Goal: Task Accomplishment & Management: Complete application form

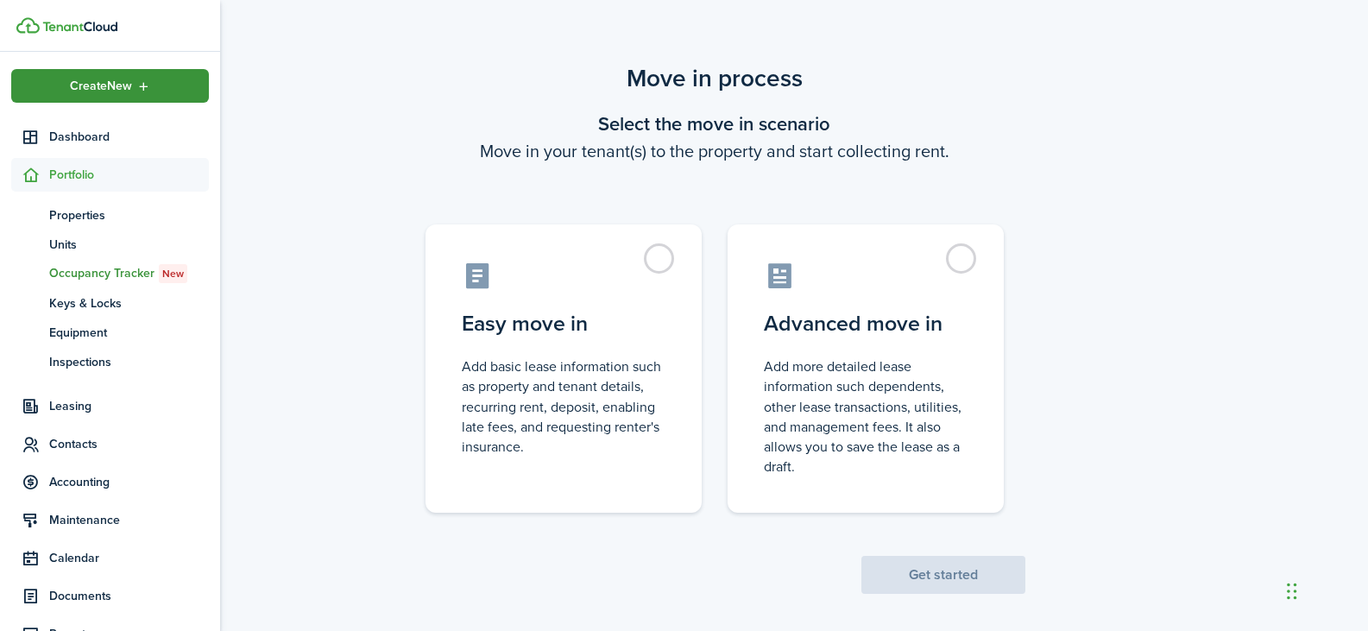
click at [140, 86] on icon "Open menu" at bounding box center [143, 86] width 15 height 14
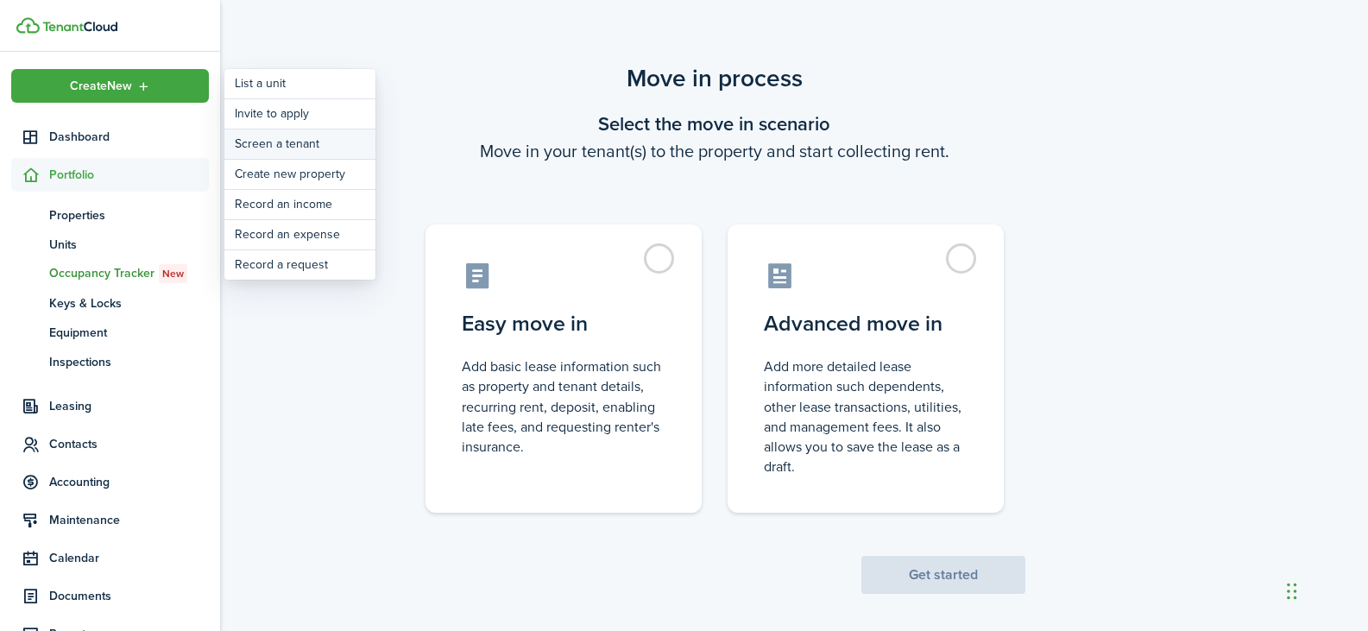
click at [325, 149] on link "Screen a tenant" at bounding box center [299, 143] width 151 height 29
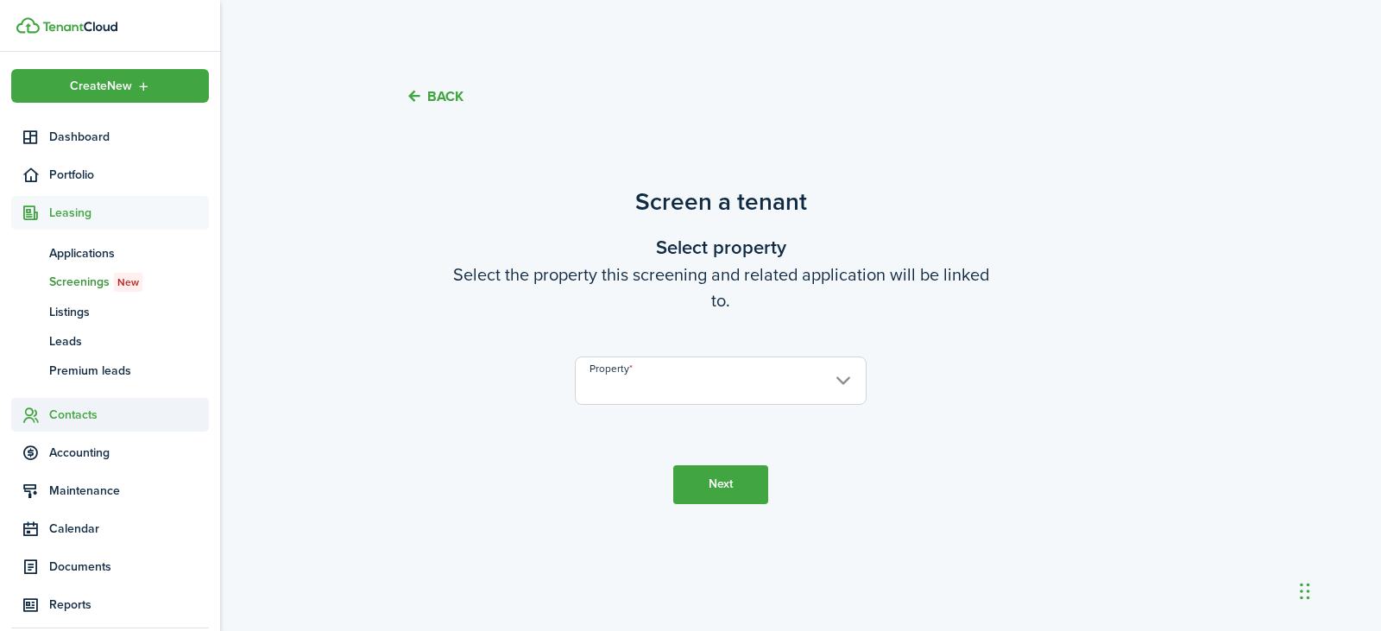
click at [87, 420] on span "Contacts" at bounding box center [129, 415] width 160 height 18
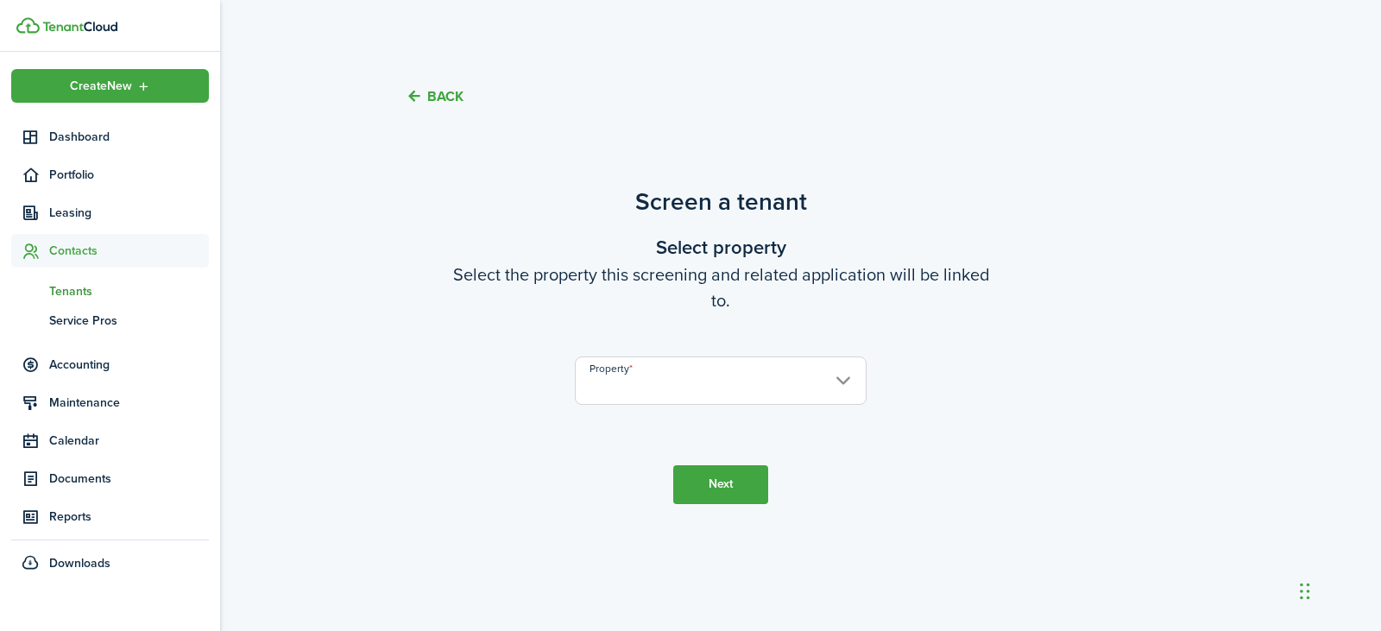
click at [83, 287] on span "Tenants" at bounding box center [129, 291] width 160 height 18
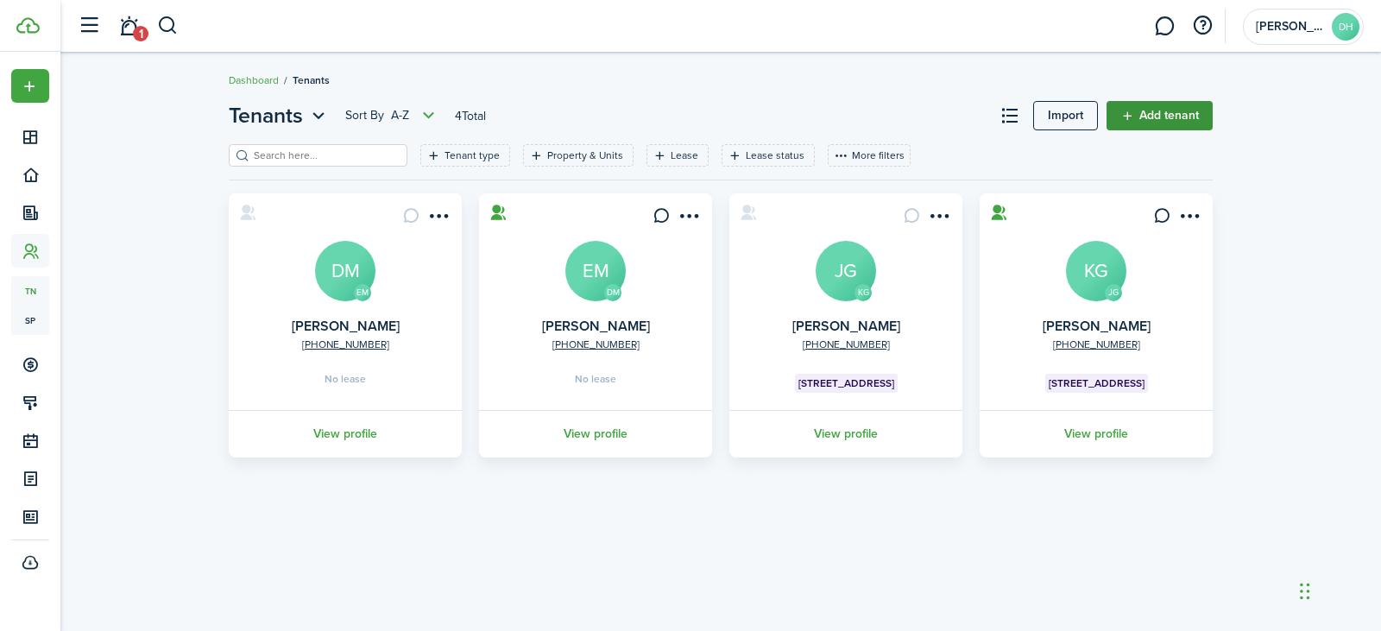
click at [1172, 103] on link "Add tenant" at bounding box center [1160, 115] width 106 height 29
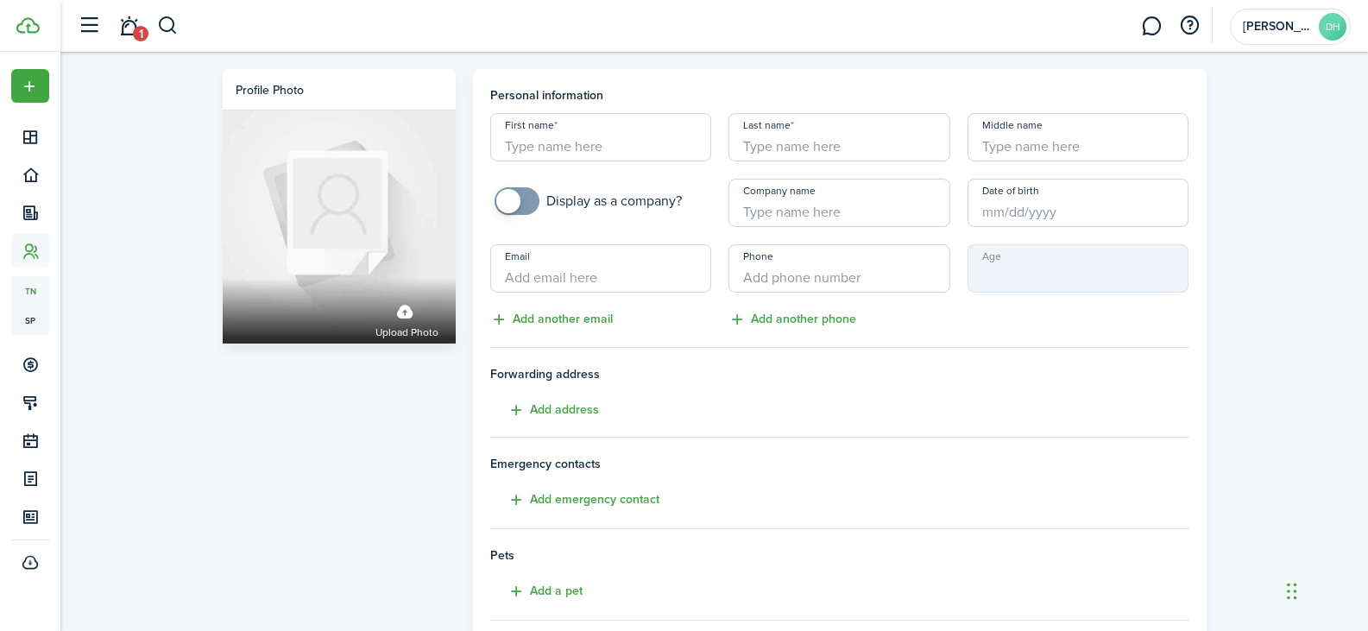
click at [611, 139] on input "First name" at bounding box center [601, 137] width 222 height 48
type input "[PERSON_NAME]"
click at [867, 142] on input "Last name" at bounding box center [839, 137] width 222 height 48
type input "Hull"
click at [1080, 157] on input "Middle name" at bounding box center [1079, 137] width 222 height 48
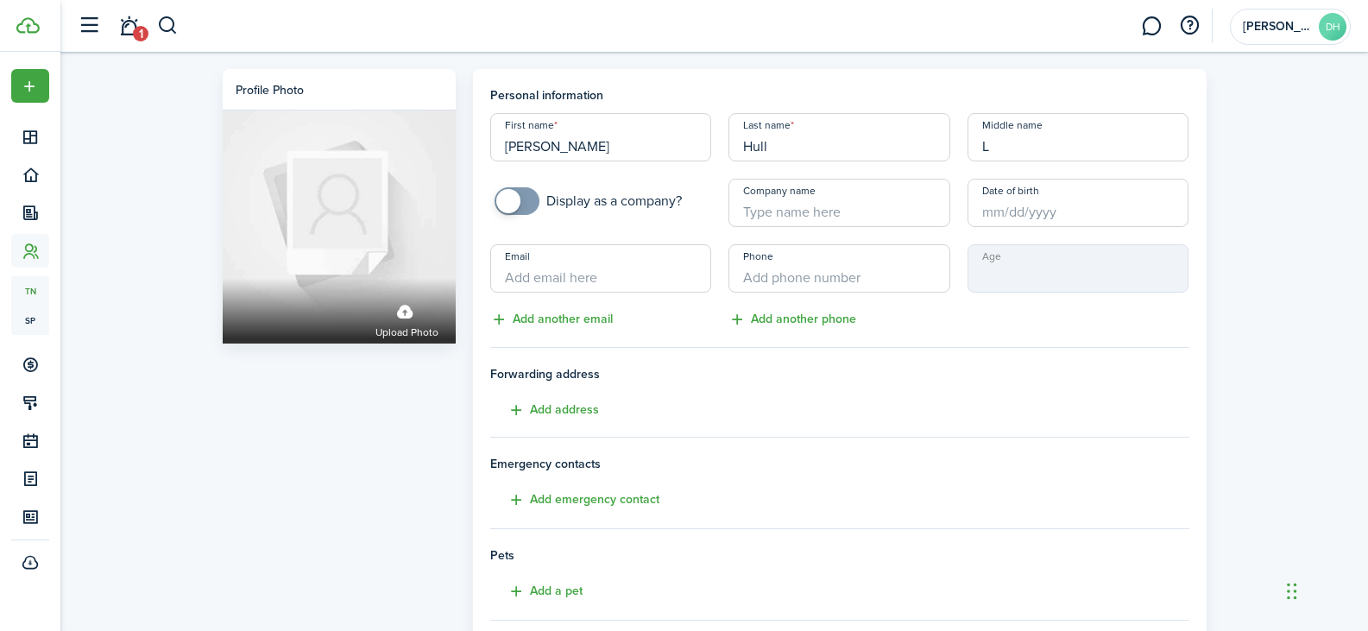
click at [1014, 209] on input "Date of birth" at bounding box center [1079, 203] width 222 height 48
type input "L"
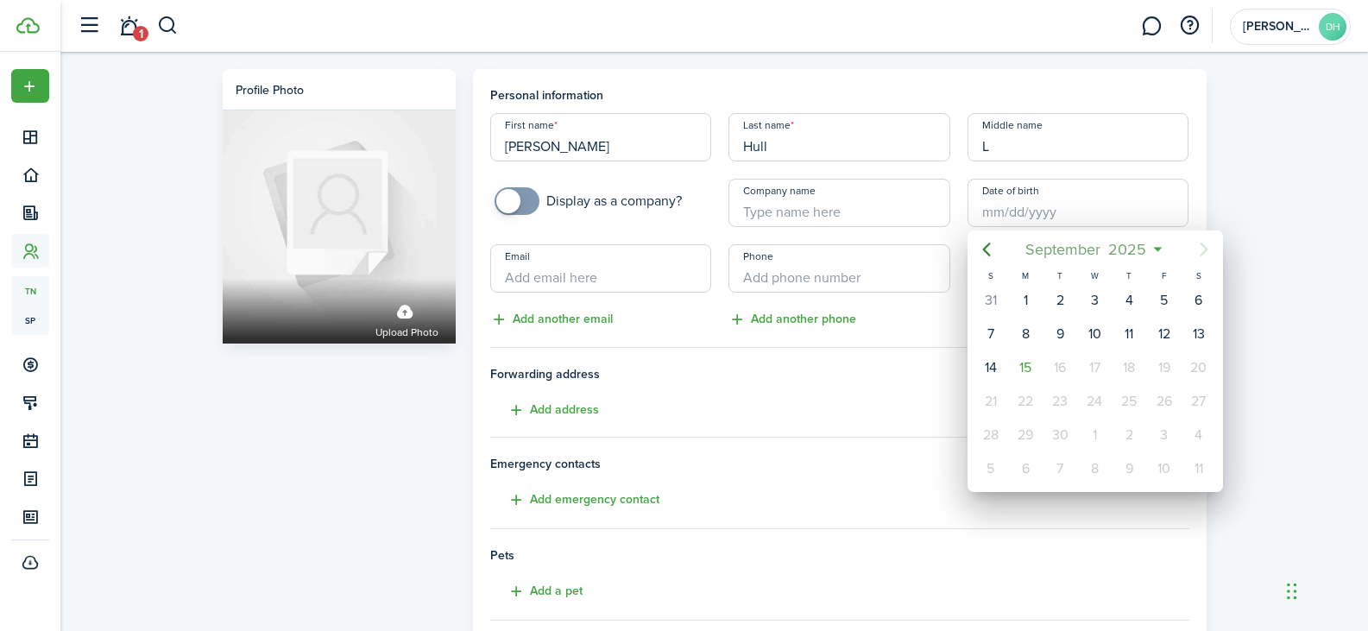
click at [1122, 252] on span "2025" at bounding box center [1128, 249] width 46 height 31
click at [1111, 249] on mbsc-button "2025" at bounding box center [1086, 249] width 60 height 31
click at [1111, 249] on span "[DATE] - [DATE]" at bounding box center [1085, 249] width 109 height 31
click at [1111, 249] on mbsc-button "2025" at bounding box center [1086, 249] width 60 height 31
click at [1132, 249] on span "2025" at bounding box center [1128, 249] width 46 height 31
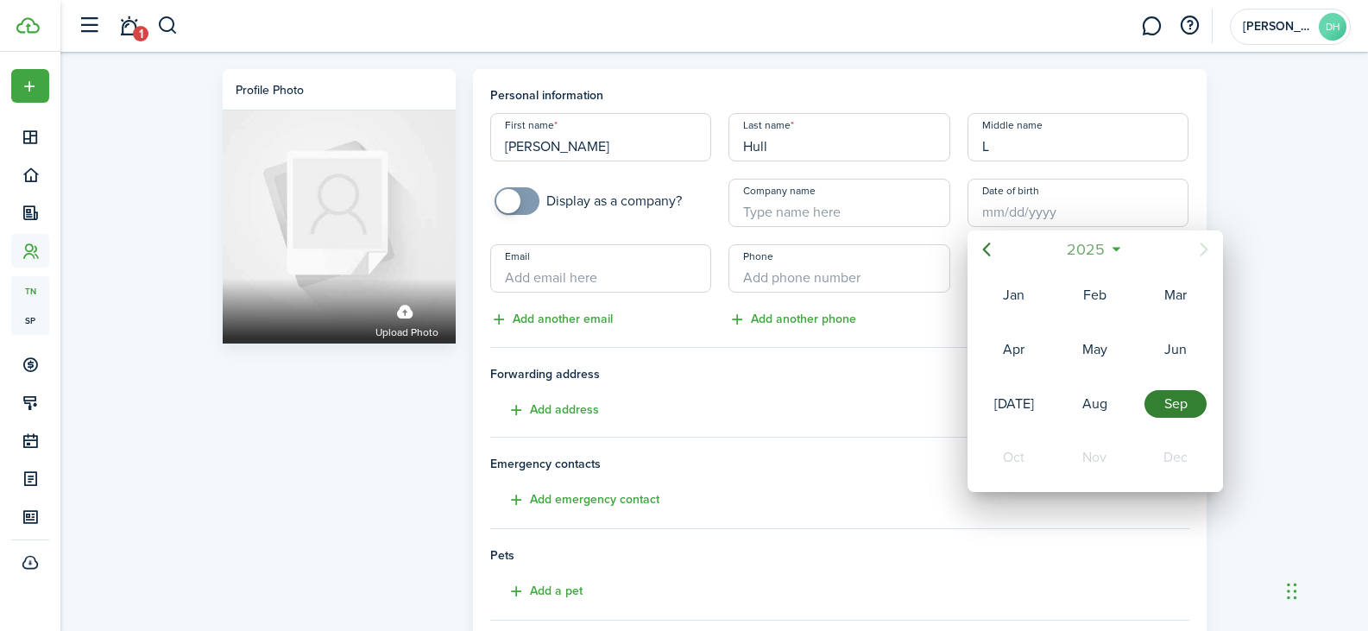
click at [1101, 248] on span "2025" at bounding box center [1086, 249] width 46 height 31
click at [991, 252] on icon "Previous page" at bounding box center [986, 249] width 21 height 21
click at [1111, 249] on span "[DATE] - [DATE]" at bounding box center [1085, 249] width 109 height 31
click at [986, 244] on icon "Previous page" at bounding box center [986, 249] width 21 height 21
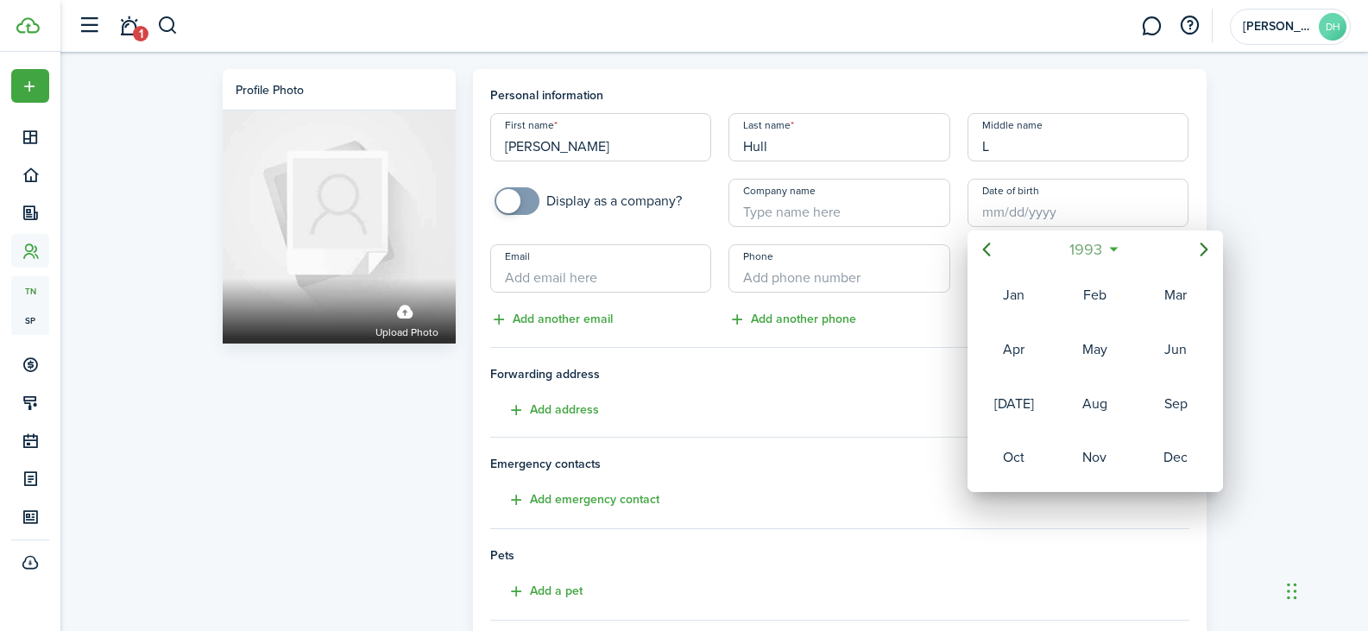
click at [1120, 251] on icon at bounding box center [1114, 249] width 18 height 17
click at [1092, 249] on span "September" at bounding box center [1063, 249] width 83 height 31
click at [985, 249] on icon "Previous page" at bounding box center [986, 250] width 8 height 14
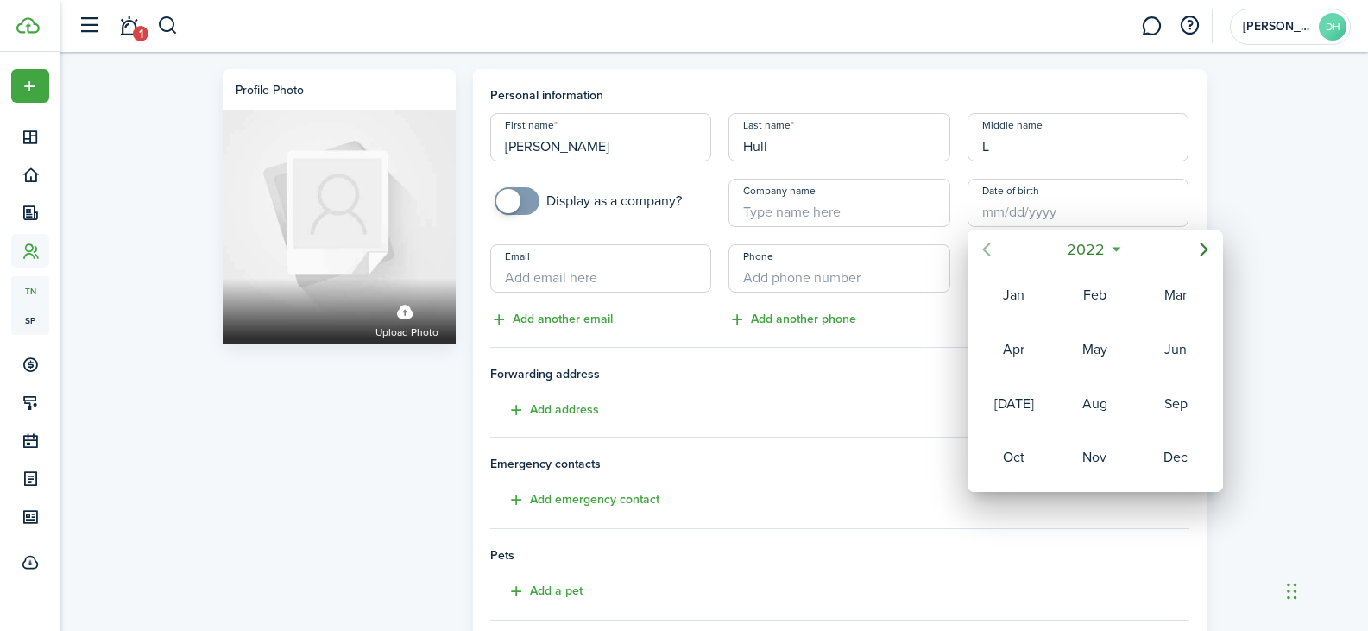
click at [985, 249] on icon "Previous page" at bounding box center [986, 250] width 8 height 14
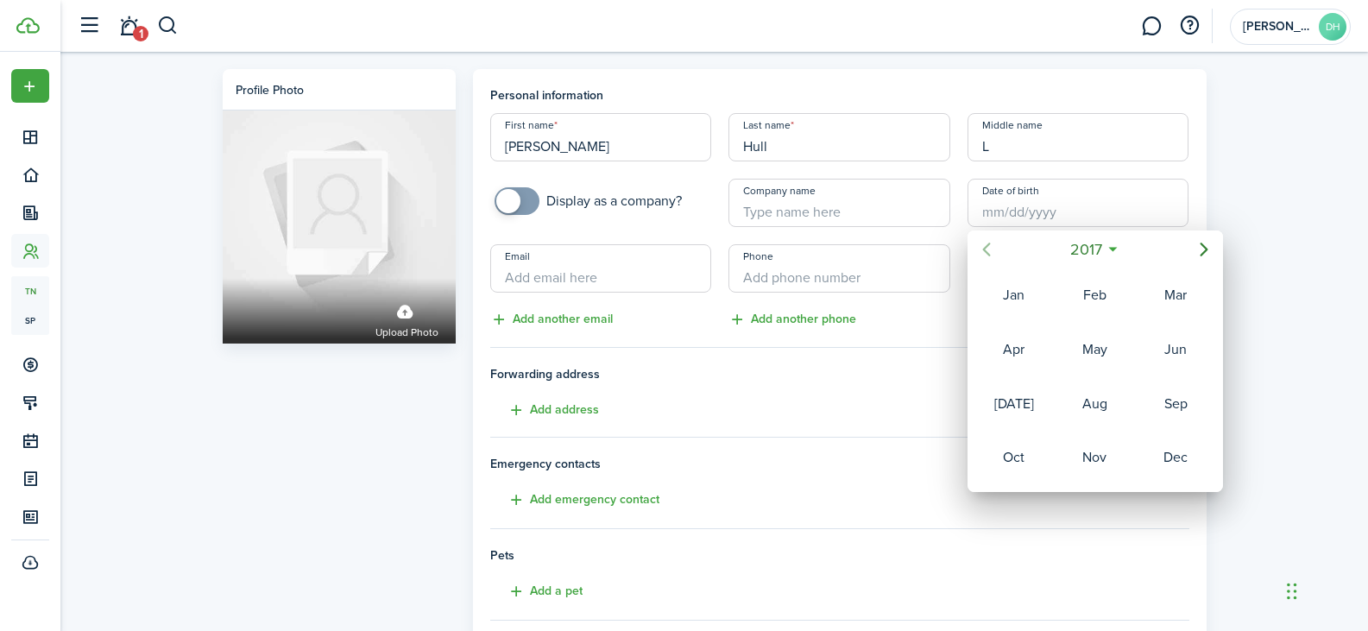
click at [985, 249] on icon "Previous page" at bounding box center [986, 250] width 8 height 14
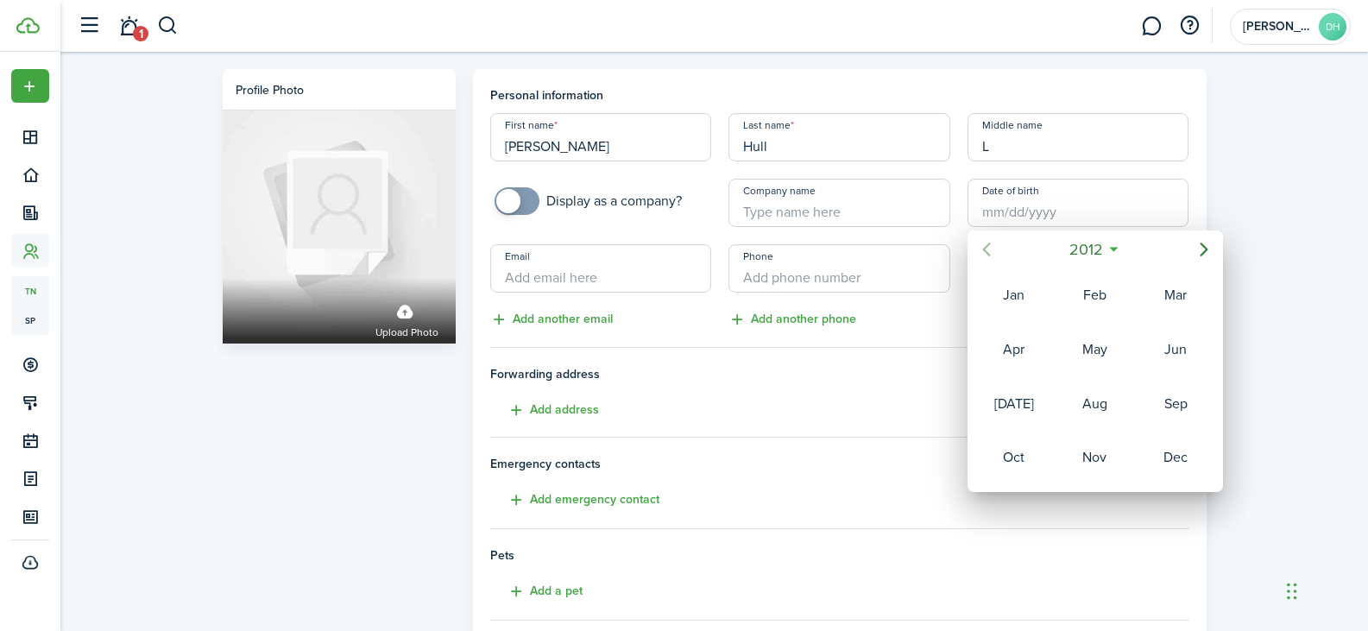
click at [985, 249] on icon "Previous page" at bounding box center [986, 250] width 8 height 14
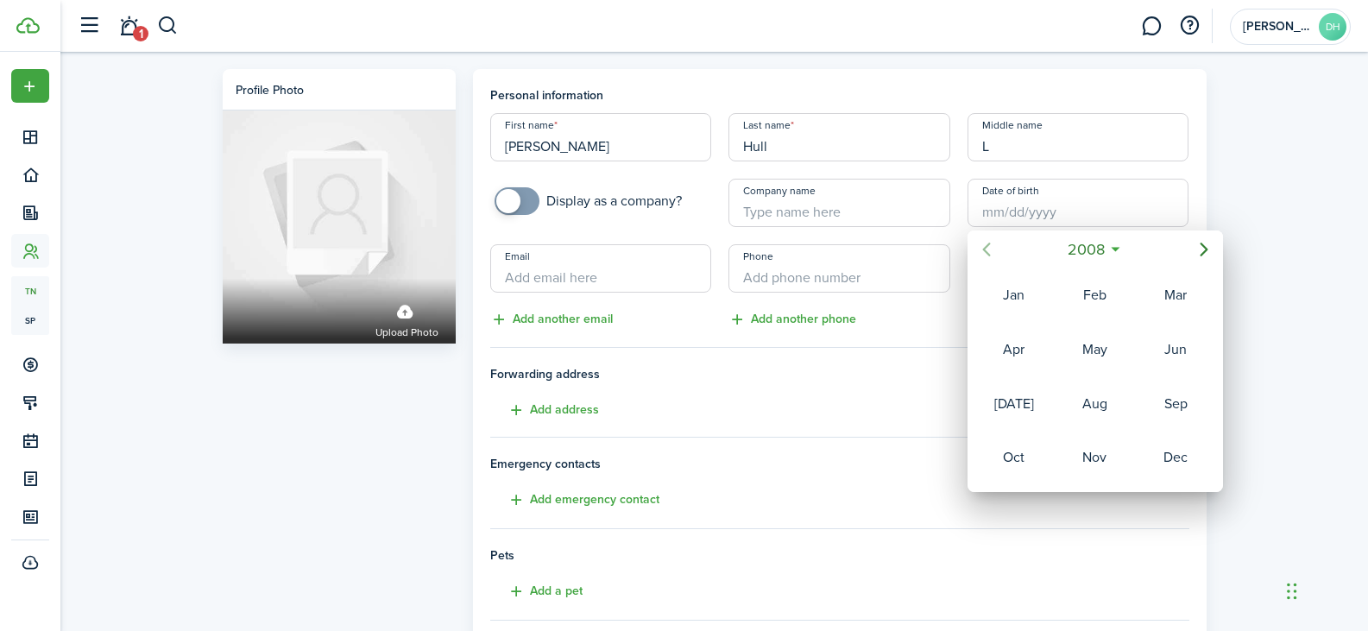
click at [985, 249] on icon "Previous page" at bounding box center [986, 250] width 8 height 14
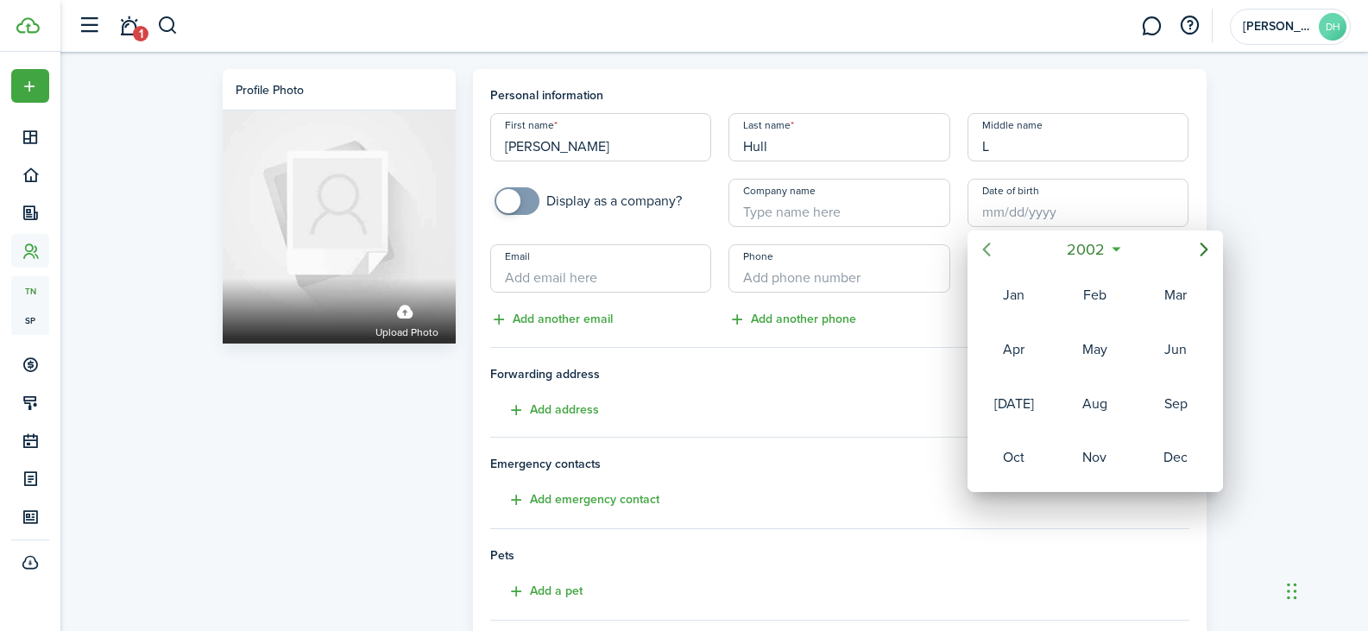
click at [985, 249] on icon "Previous page" at bounding box center [986, 250] width 8 height 14
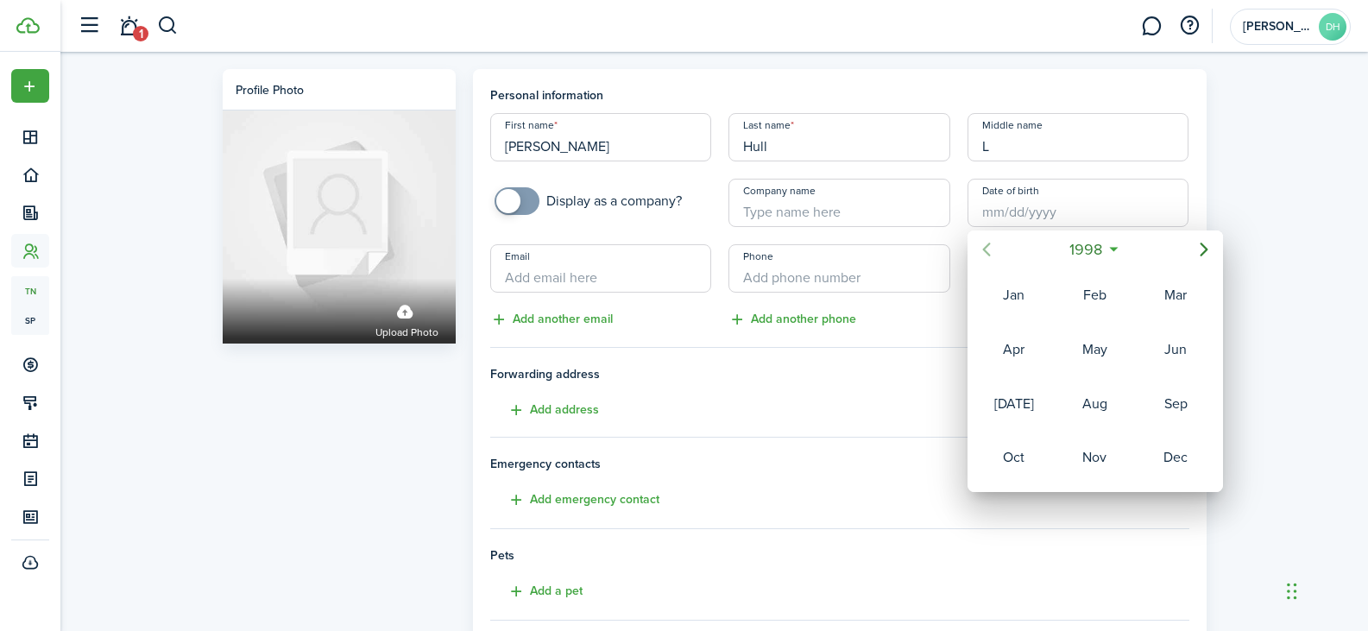
click at [985, 249] on icon "Previous page" at bounding box center [986, 250] width 8 height 14
click at [1108, 296] on div "Feb" at bounding box center [1094, 295] width 62 height 28
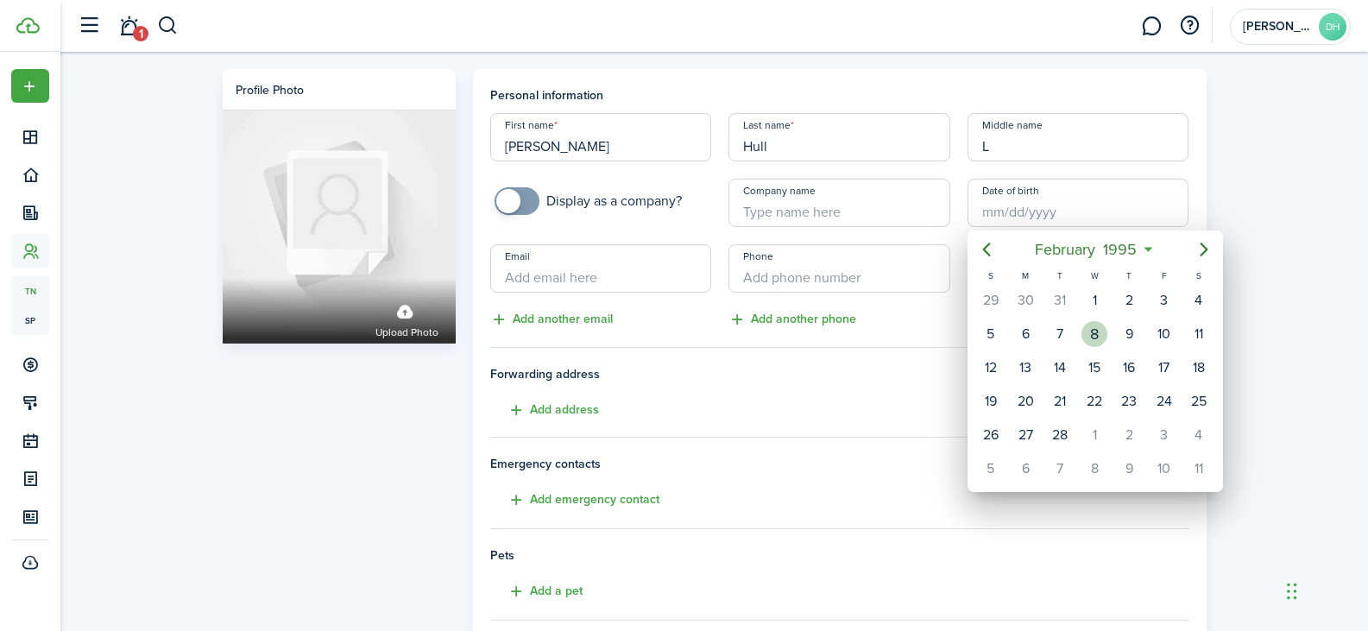
click at [1093, 329] on div "8" at bounding box center [1095, 334] width 26 height 26
type input "[DATE]"
type input "30"
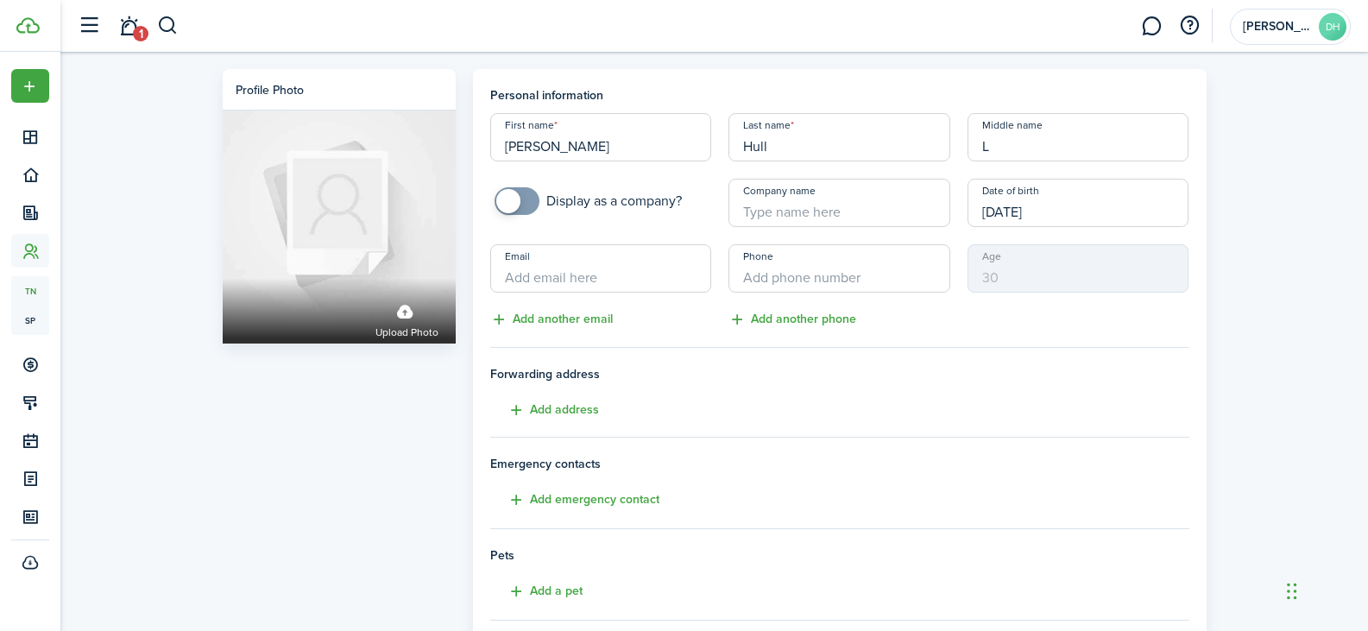
click at [602, 262] on input "Email" at bounding box center [601, 268] width 222 height 48
type input "[EMAIL_ADDRESS][DOMAIN_NAME]"
click at [766, 272] on input "+1" at bounding box center [839, 268] width 222 height 48
type input "+1"
type input "[PHONE_NUMBER]"
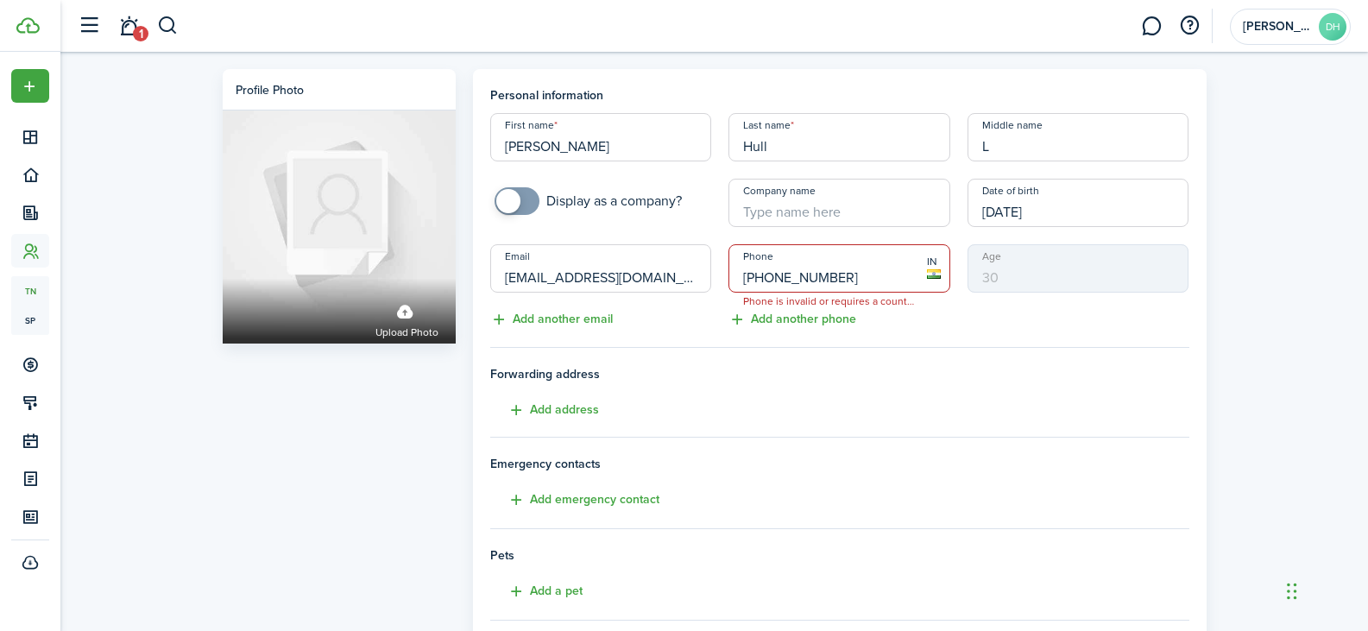
drag, startPoint x: 779, startPoint y: 279, endPoint x: 735, endPoint y: 277, distance: 43.2
click at [732, 279] on input "[PHONE_NUMBER]" at bounding box center [839, 268] width 222 height 48
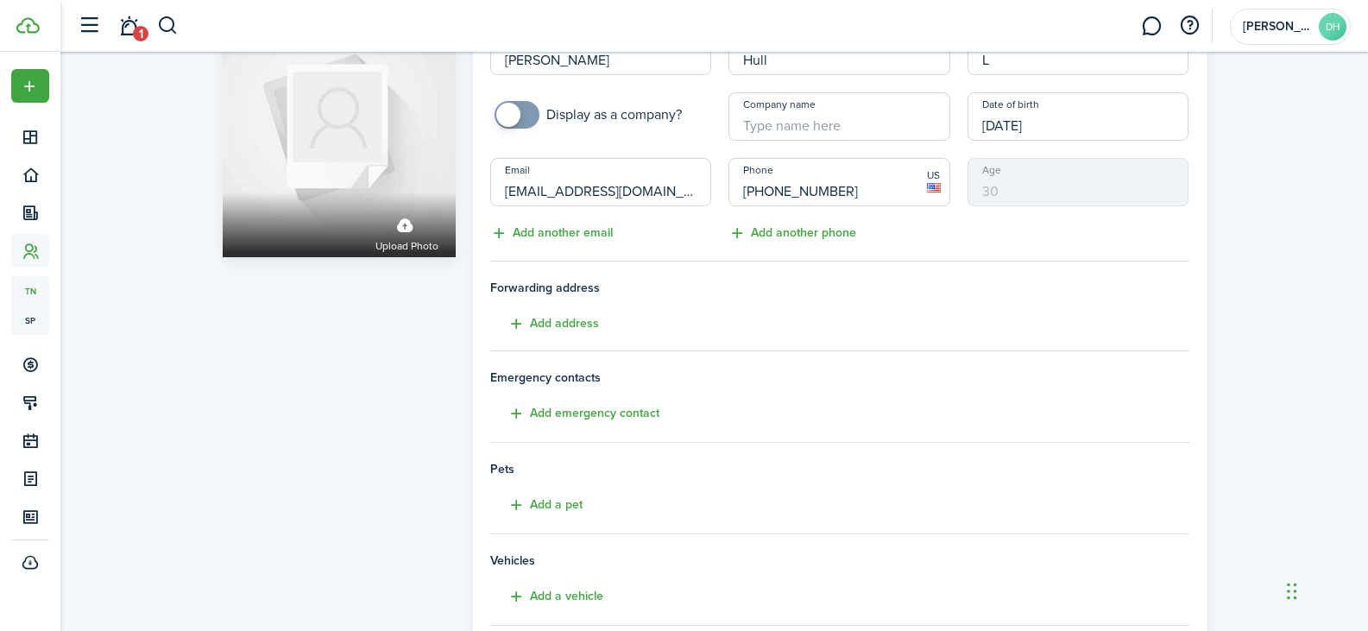
scroll to position [173, 0]
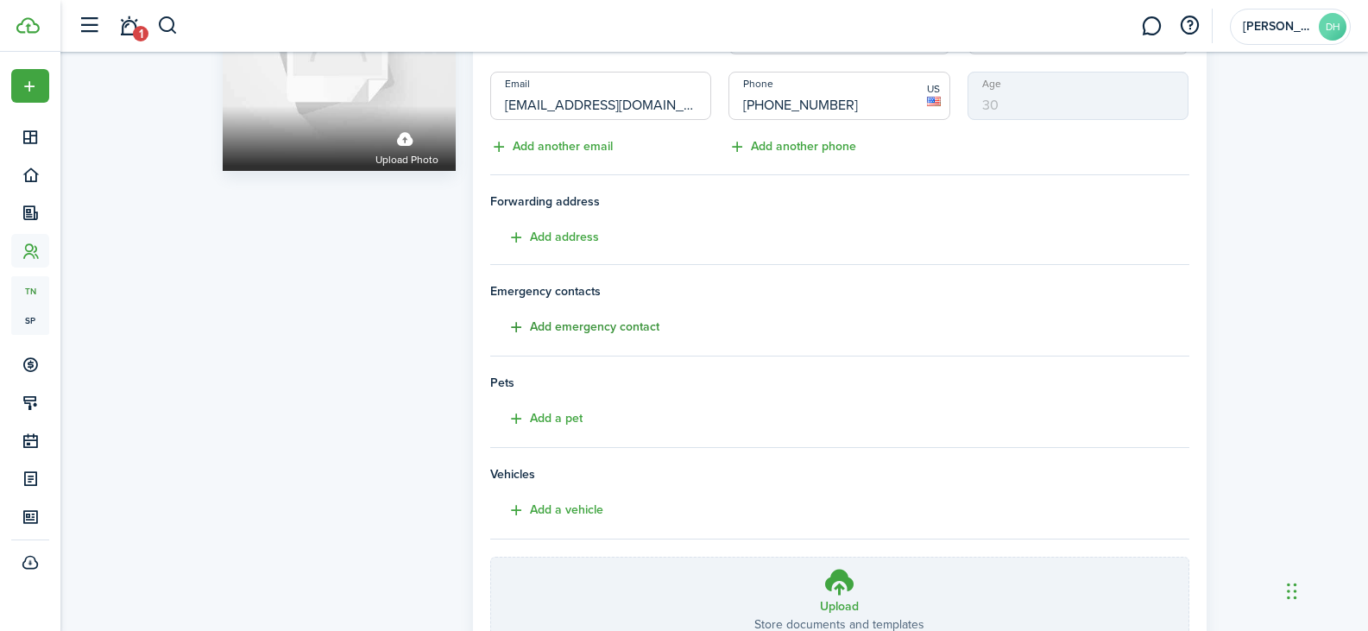
type input "[PHONE_NUMBER]"
click at [619, 325] on button "Add emergency contact" at bounding box center [574, 328] width 169 height 20
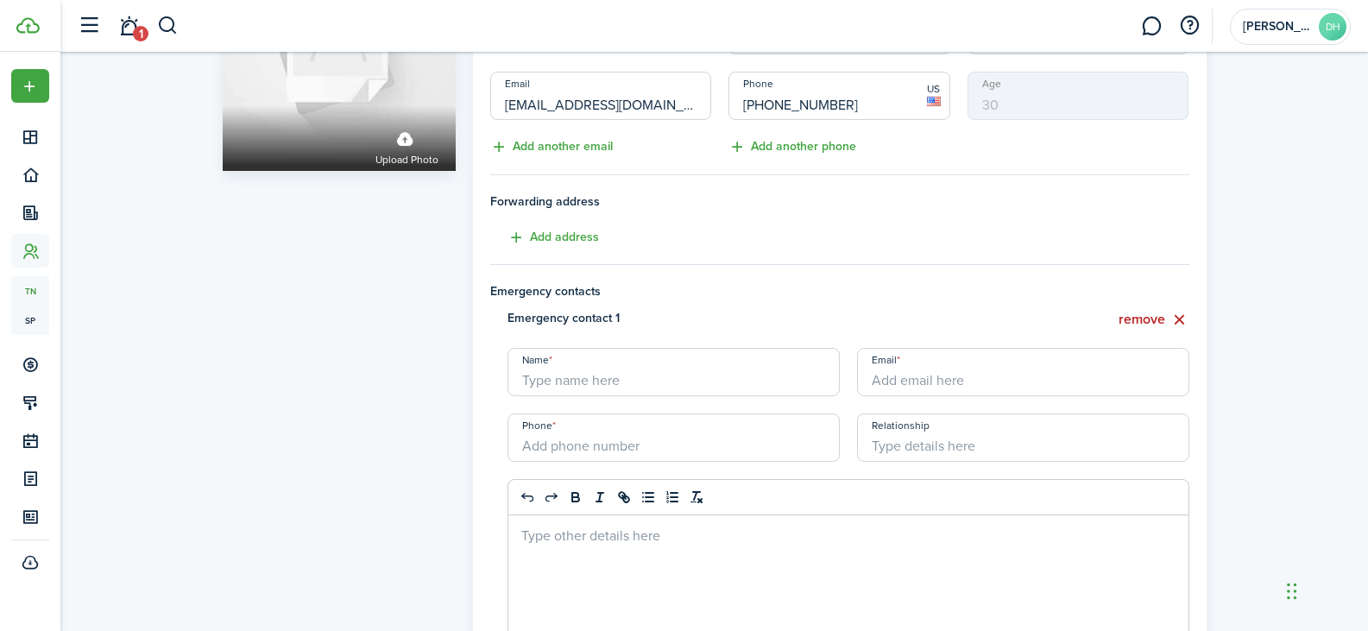
click at [620, 386] on input "Name" at bounding box center [674, 372] width 332 height 48
type input "[PERSON_NAME]"
click at [601, 454] on input "+1" at bounding box center [674, 437] width 332 height 48
type input "[PHONE_NUMBER]"
click at [978, 451] on input "Relationship" at bounding box center [1023, 437] width 332 height 48
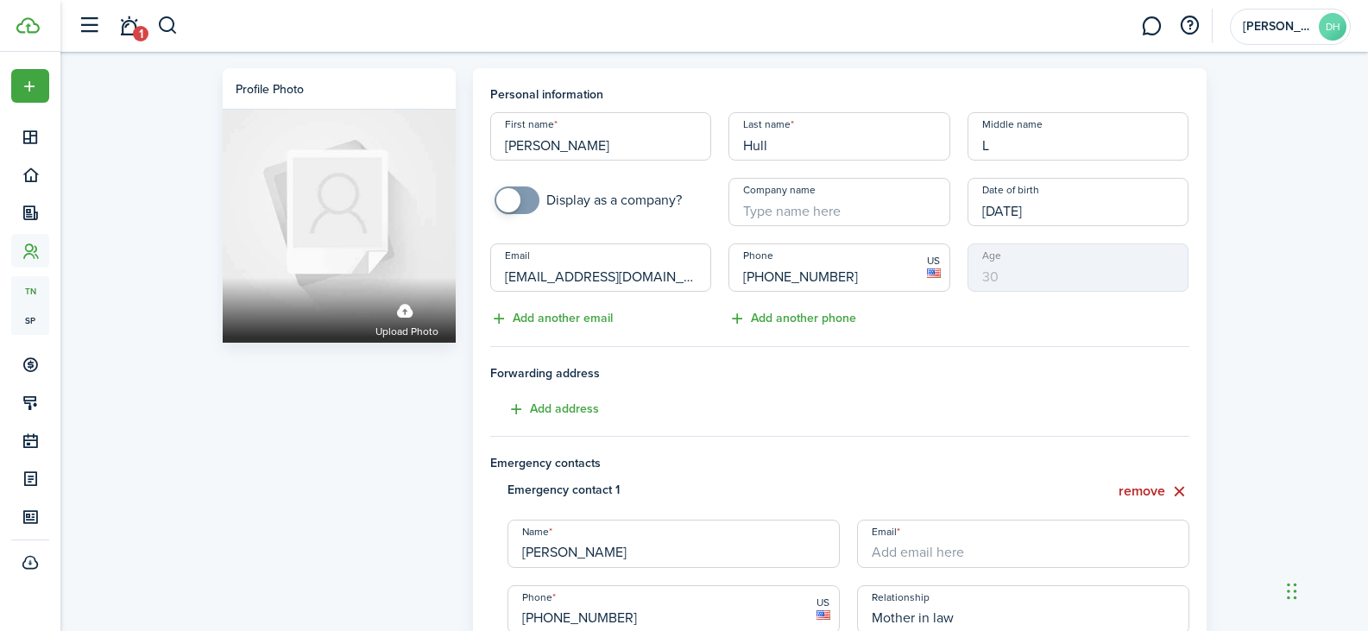
scroll to position [0, 0]
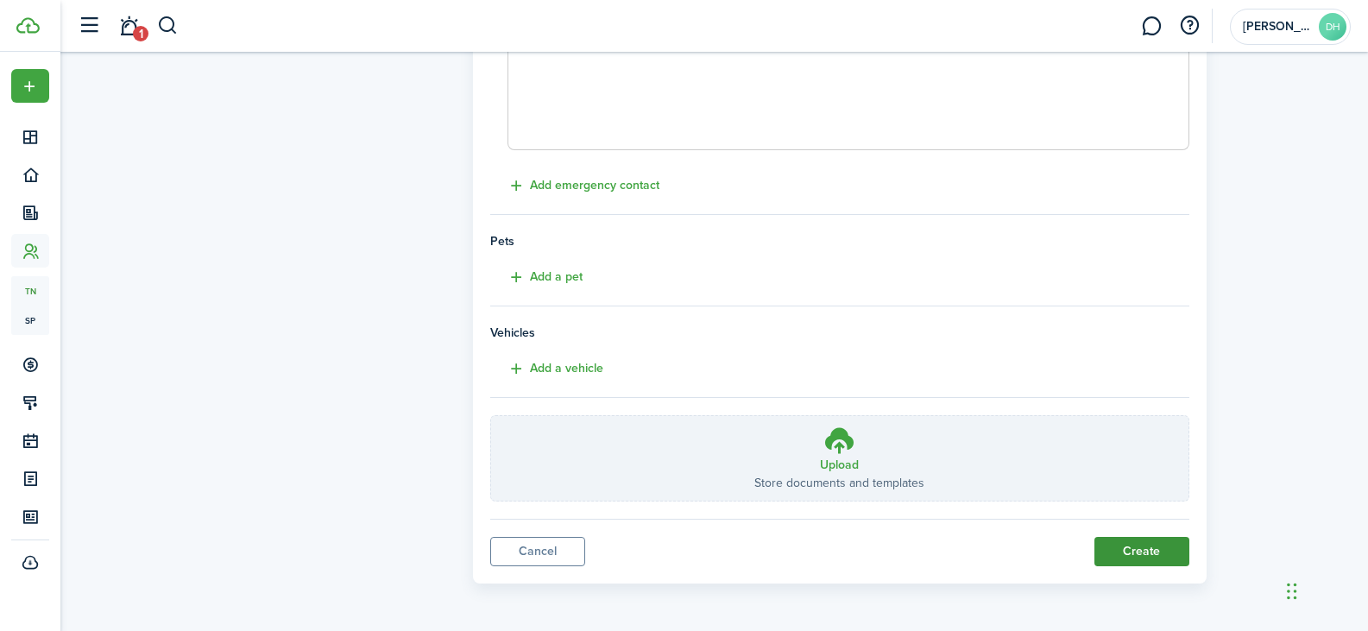
type input "Mother in law"
click at [1142, 553] on button "Create" at bounding box center [1141, 551] width 95 height 29
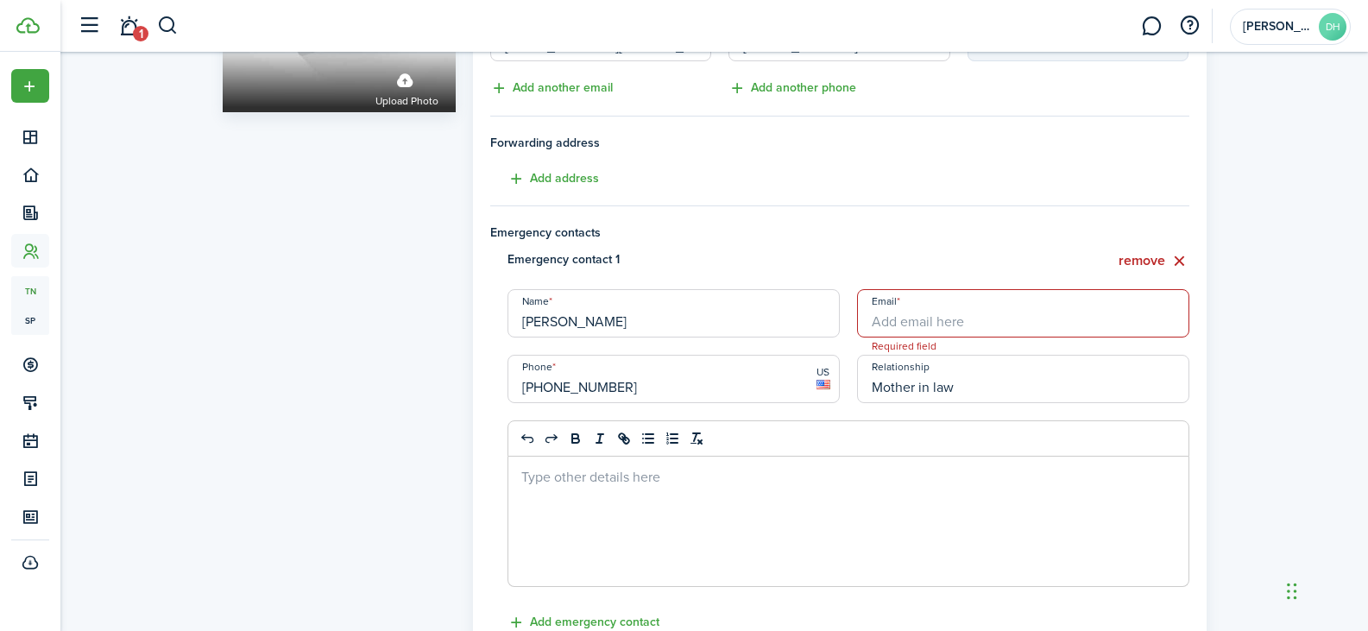
scroll to position [229, 0]
click at [951, 316] on input "Email" at bounding box center [1023, 316] width 332 height 48
drag, startPoint x: 639, startPoint y: 326, endPoint x: 254, endPoint y: 274, distance: 388.4
click at [319, 293] on div "Profile photo Upload photo Personal information First name [PERSON_NAME] Last n…" at bounding box center [714, 431] width 1001 height 1183
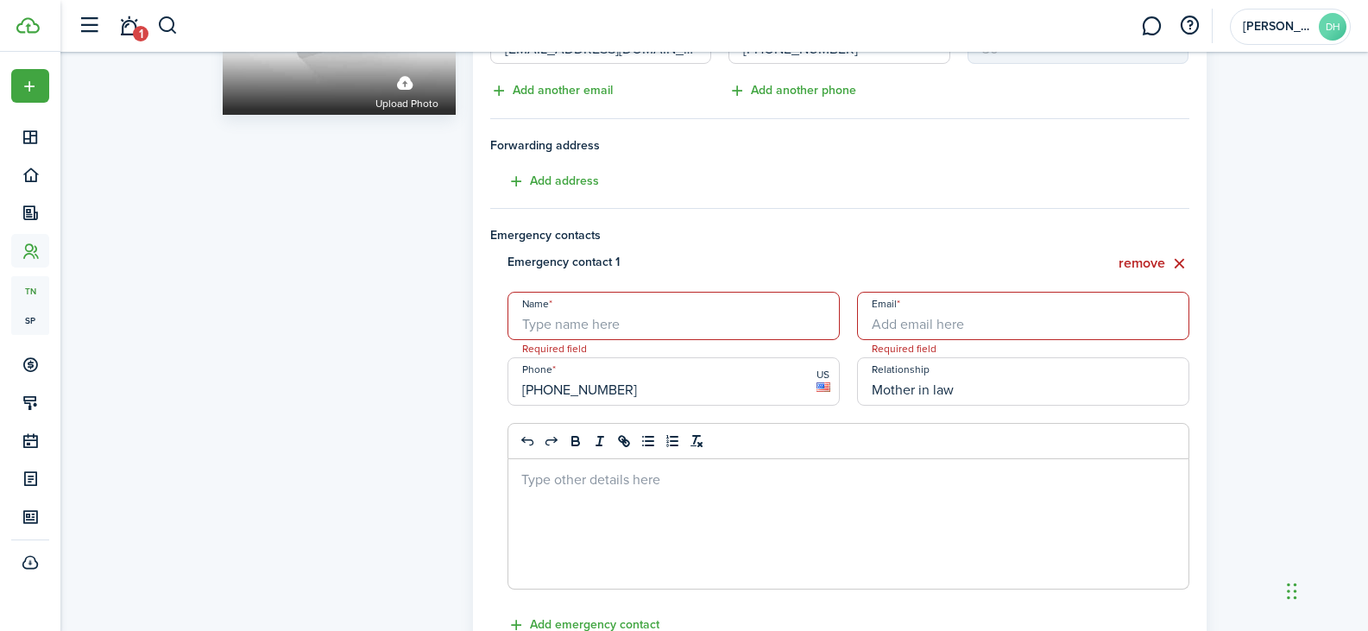
drag, startPoint x: 693, startPoint y: 332, endPoint x: 668, endPoint y: 332, distance: 25.0
click at [668, 332] on div "Emergency contact 1 remove Name Required field Email Required field Phone [PHON…" at bounding box center [840, 430] width 716 height 354
drag, startPoint x: 659, startPoint y: 388, endPoint x: 407, endPoint y: 359, distance: 252.9
click at [407, 359] on div "Profile photo Upload photo Personal information First name [PERSON_NAME] Last n…" at bounding box center [714, 431] width 1001 height 1183
click at [873, 248] on tenant-form "Personal information First name [PERSON_NAME] Last name [PERSON_NAME] Middle na…" at bounding box center [839, 399] width 699 height 1083
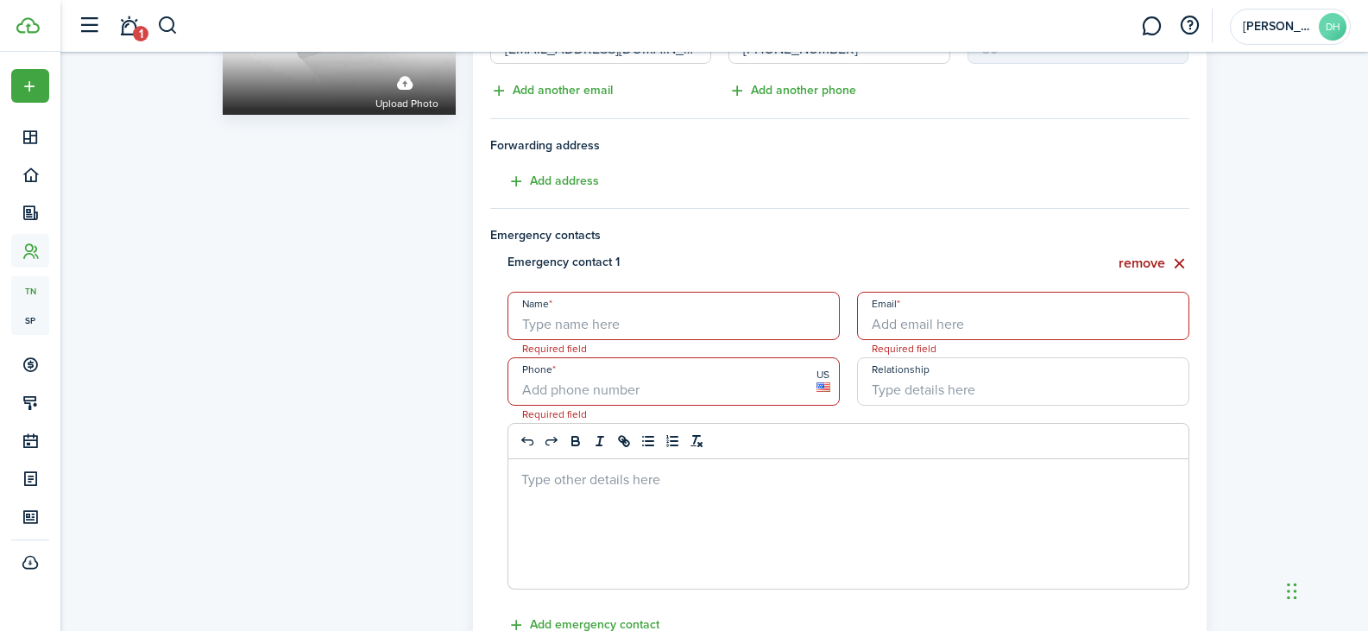
click at [1130, 259] on button "remove" at bounding box center [1154, 264] width 71 height 22
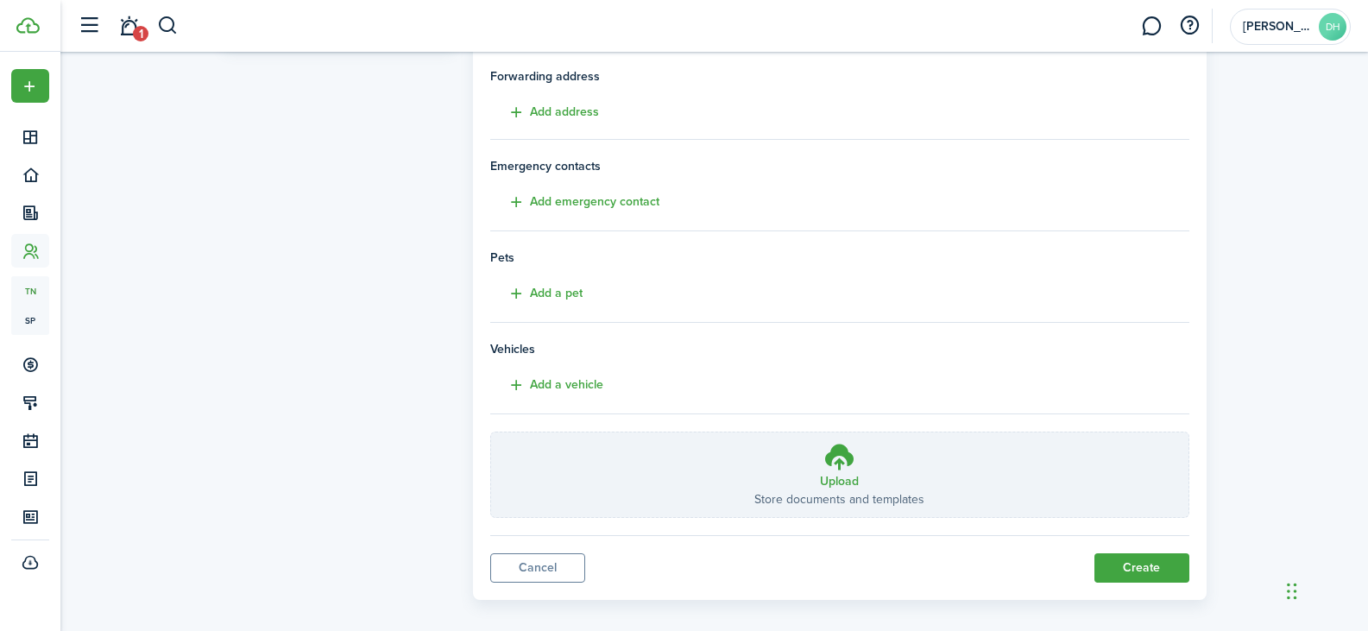
scroll to position [314, 0]
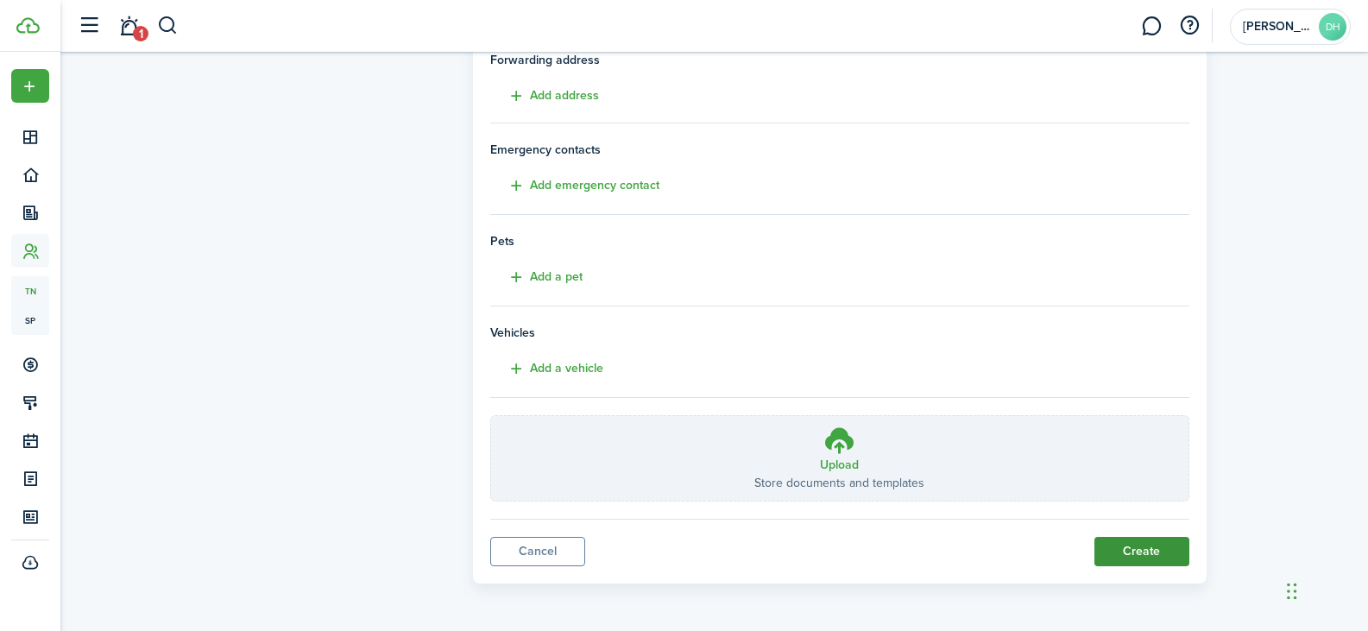
click at [1156, 554] on button "Create" at bounding box center [1141, 551] width 95 height 29
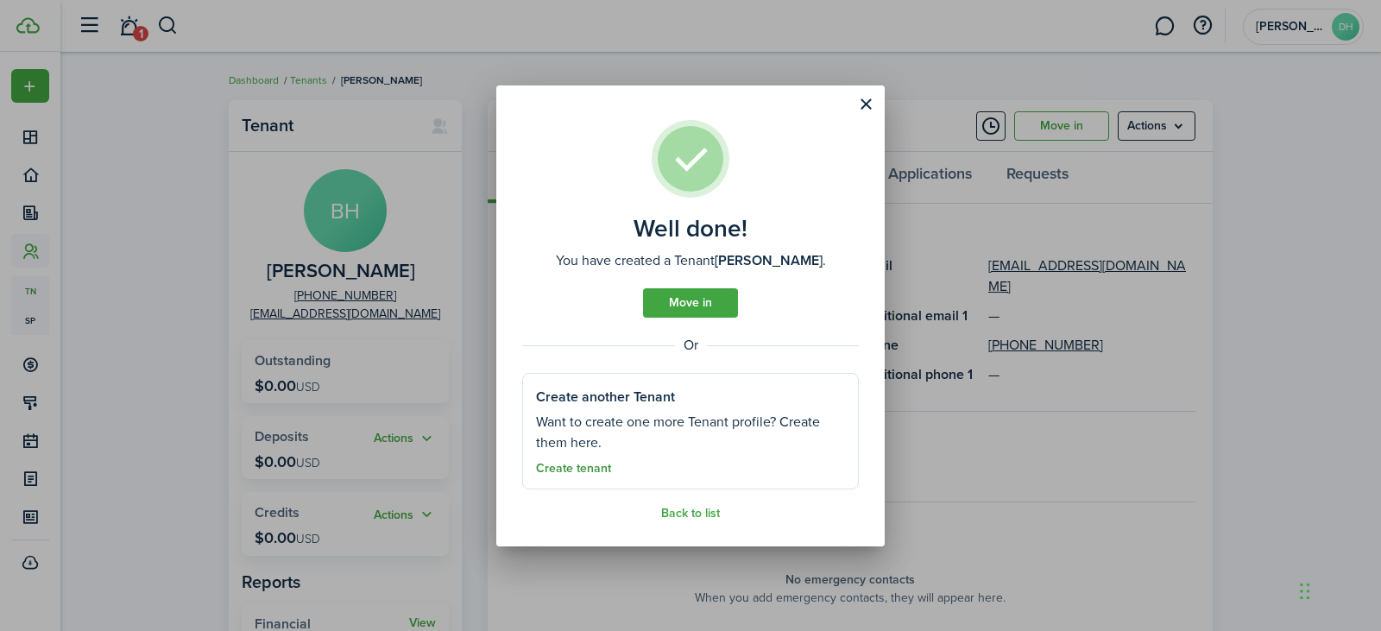
click at [596, 464] on link "Create tenant" at bounding box center [573, 469] width 75 height 14
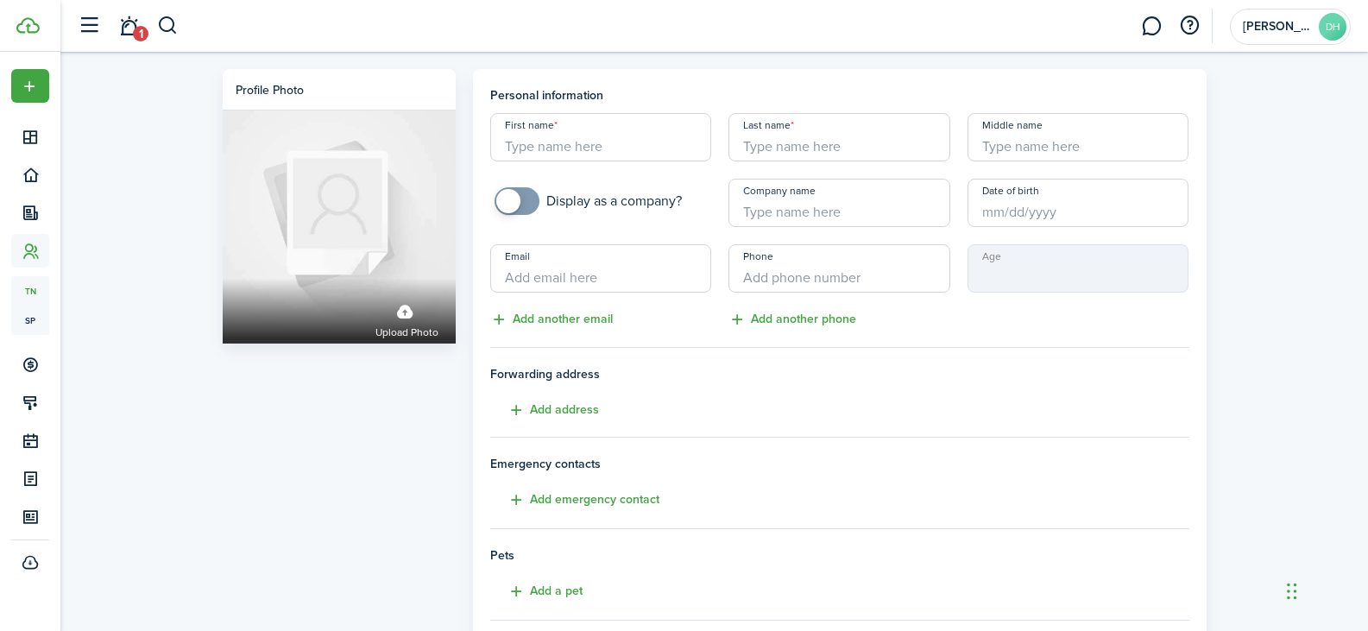
click at [565, 129] on input "First name" at bounding box center [601, 137] width 222 height 48
type input "[PERSON_NAME]"
click at [806, 143] on input "Last name" at bounding box center [839, 137] width 222 height 48
type input "Hull"
click at [1075, 154] on input "Middle name" at bounding box center [1079, 137] width 222 height 48
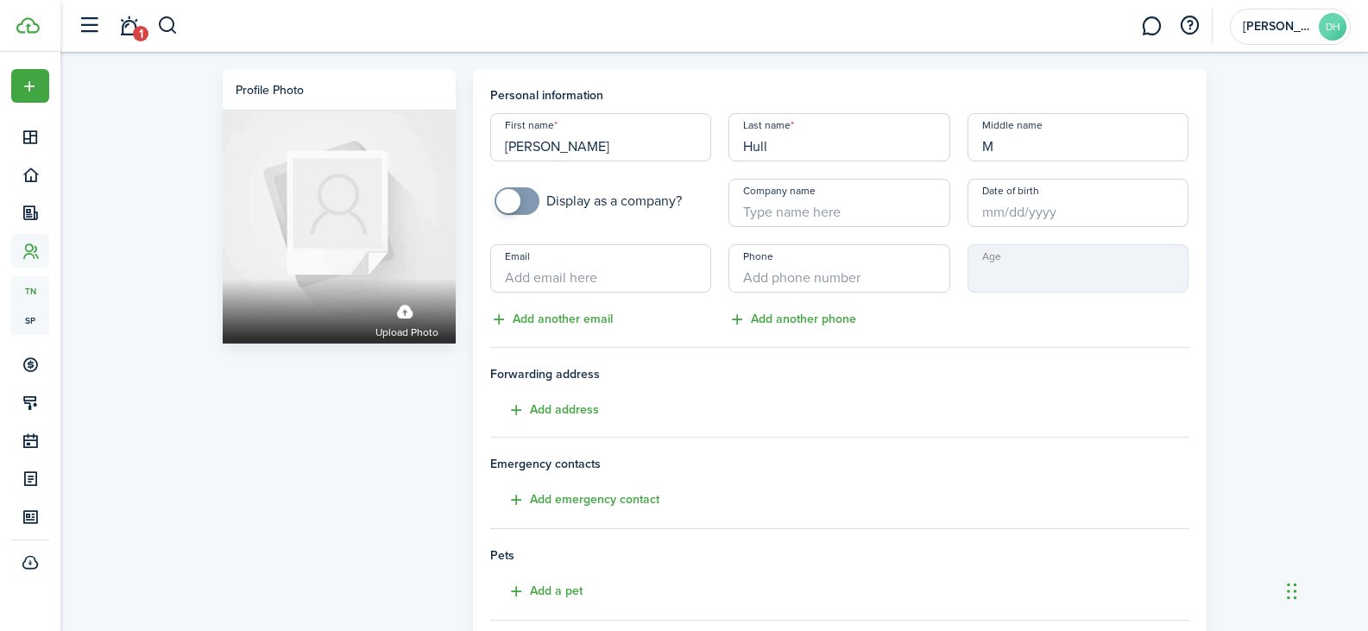
click at [1039, 218] on input "Date of birth" at bounding box center [1079, 203] width 222 height 48
type input "M"
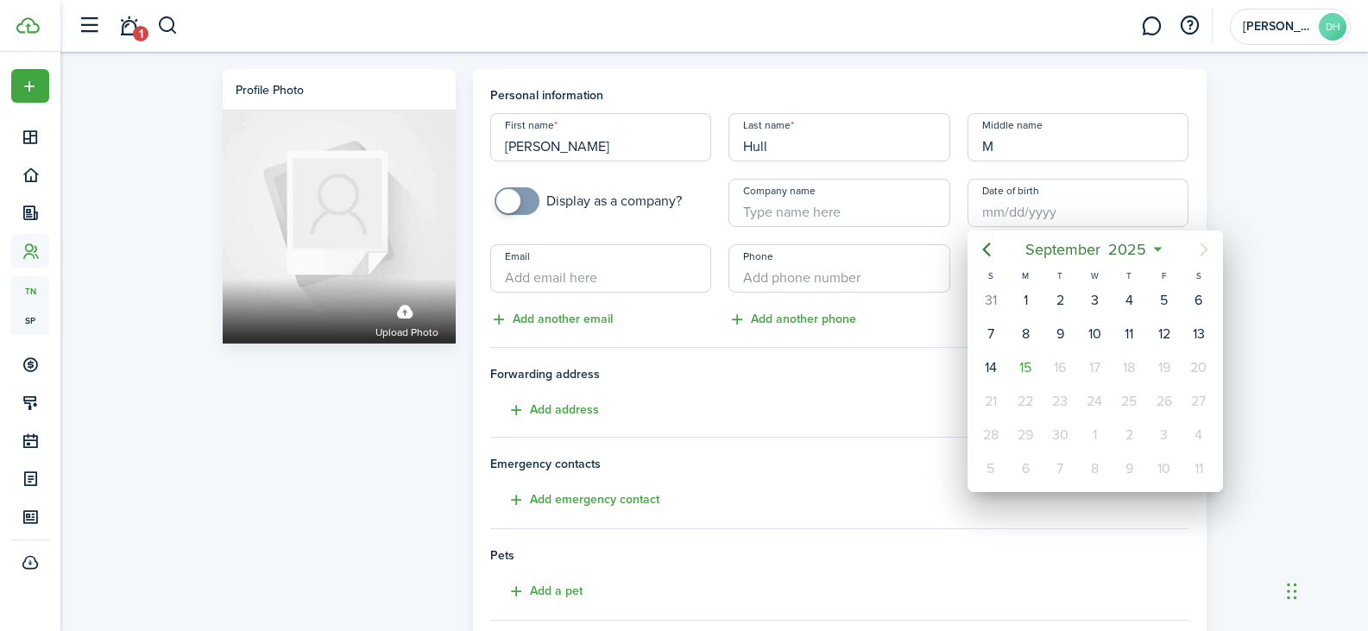
click at [1038, 209] on div at bounding box center [684, 315] width 1644 height 907
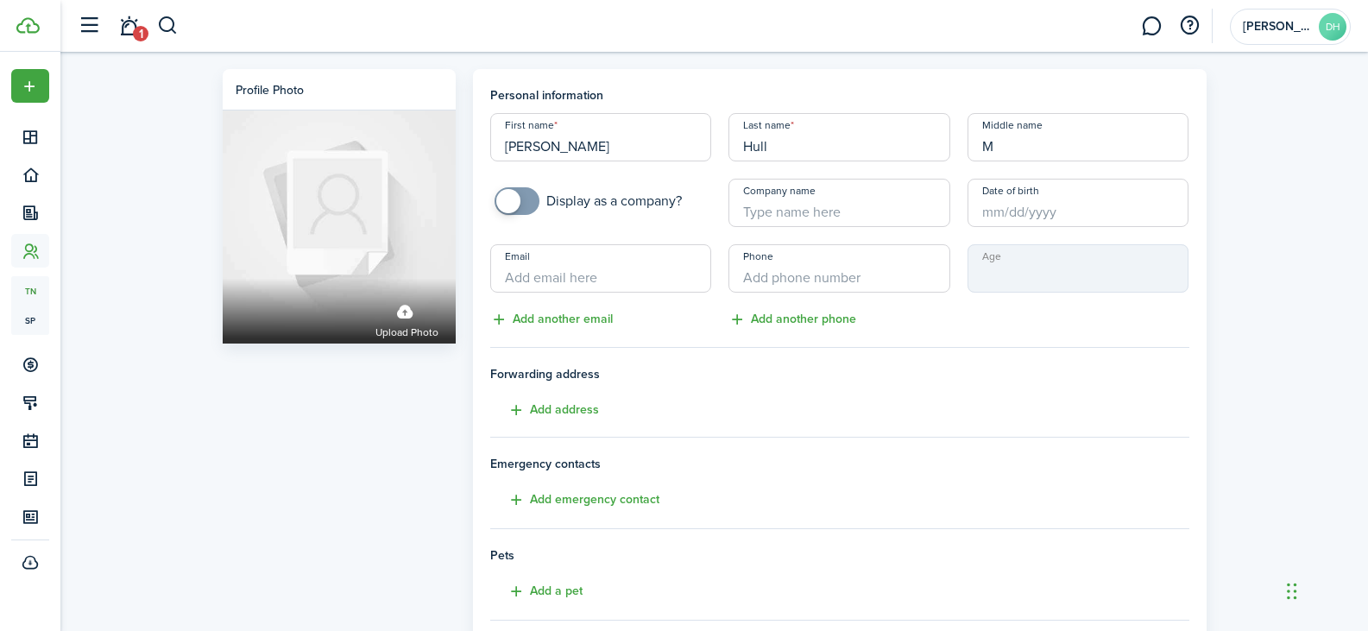
click at [1038, 209] on input "Date of birth" at bounding box center [1079, 203] width 222 height 48
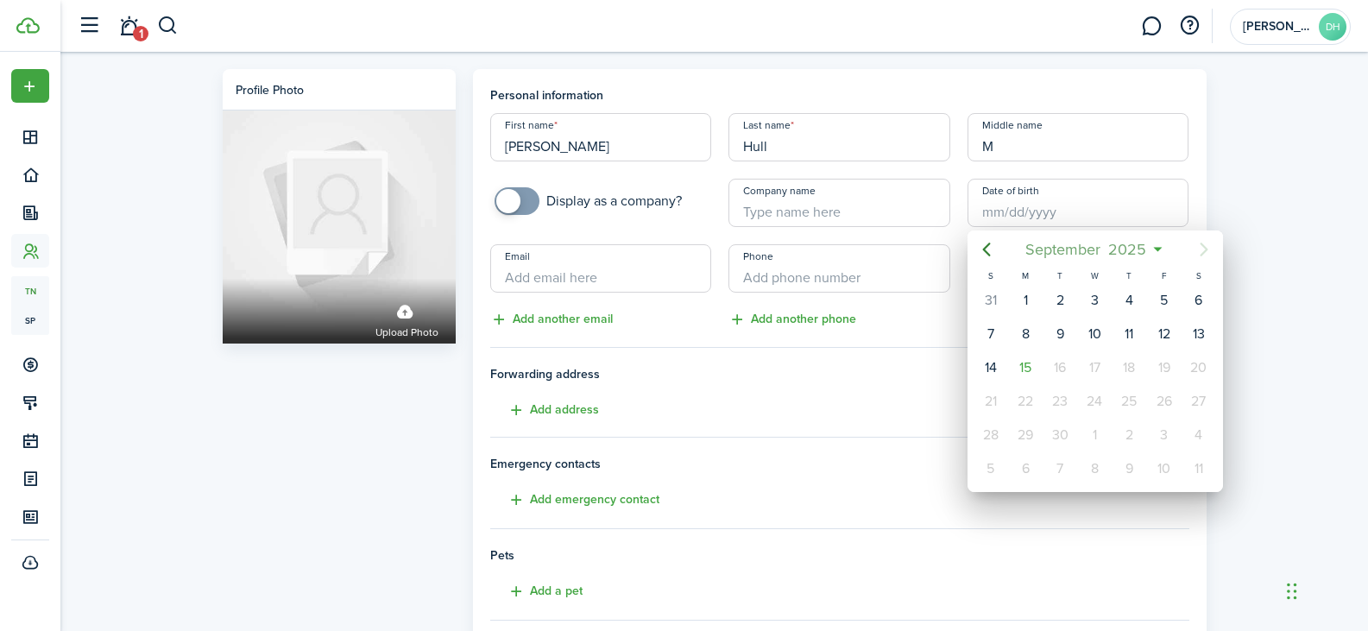
click at [1132, 250] on span "2025" at bounding box center [1128, 249] width 46 height 31
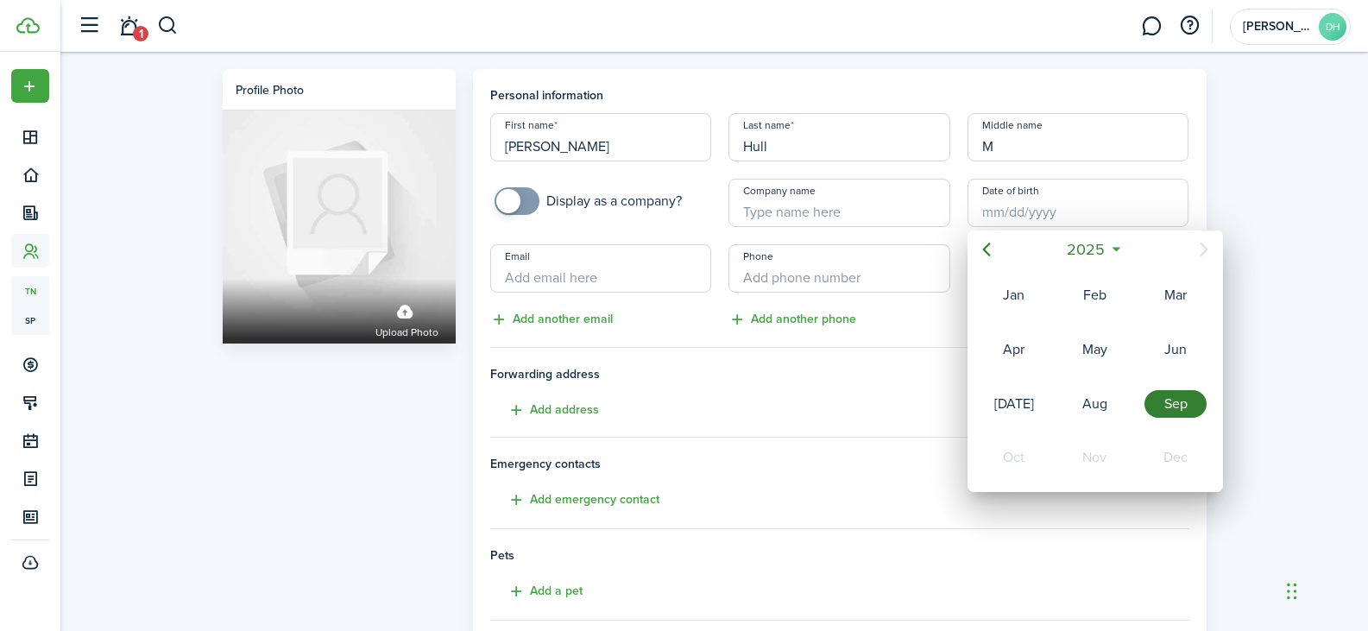
click at [1056, 242] on div "2025" at bounding box center [1095, 249] width 183 height 31
click at [1069, 243] on span "2025" at bounding box center [1086, 249] width 46 height 31
click at [996, 238] on mbsc-button "Previous page" at bounding box center [986, 249] width 35 height 35
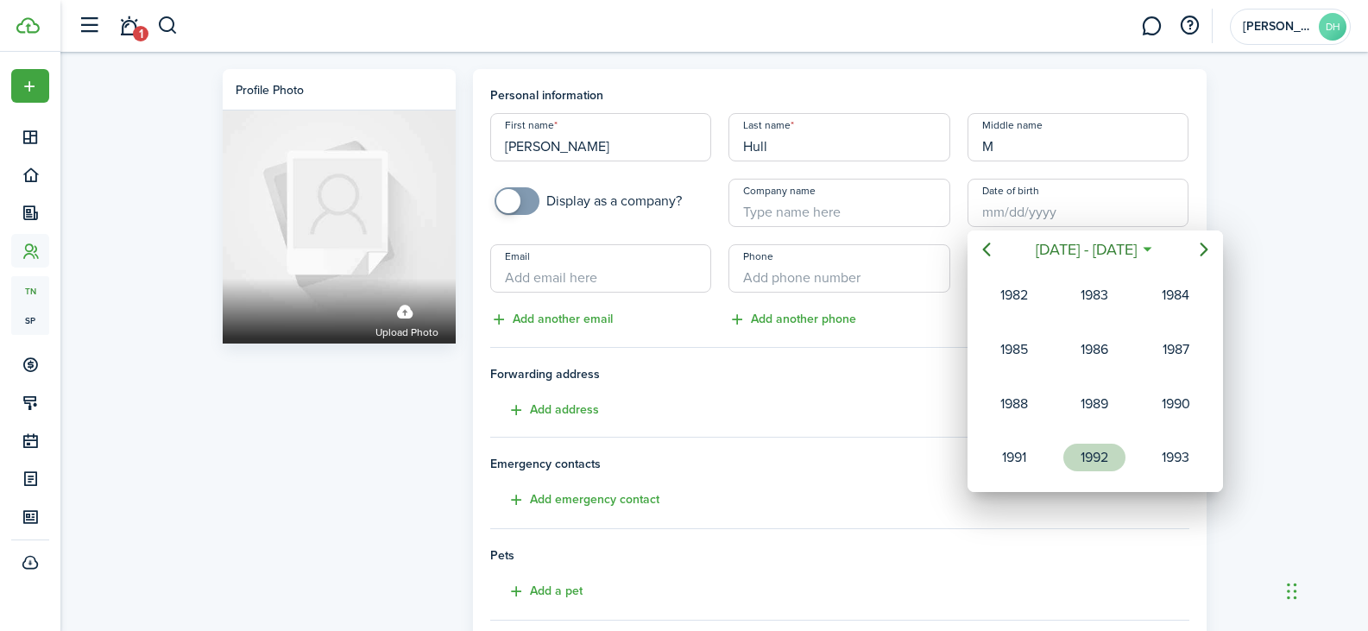
click at [1109, 463] on div "1992" at bounding box center [1094, 458] width 62 height 28
click at [1196, 457] on div "Dec" at bounding box center [1176, 458] width 62 height 28
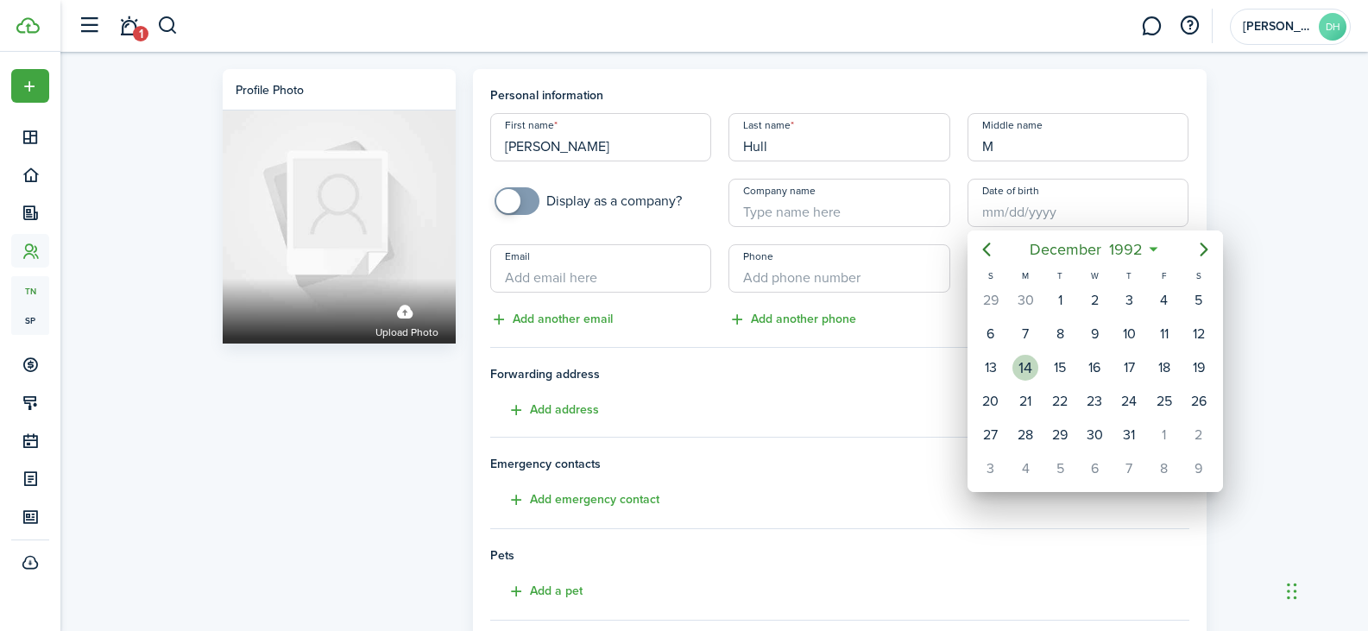
click at [1036, 374] on div "14" at bounding box center [1025, 368] width 26 height 26
type input "[DATE]"
type input "32"
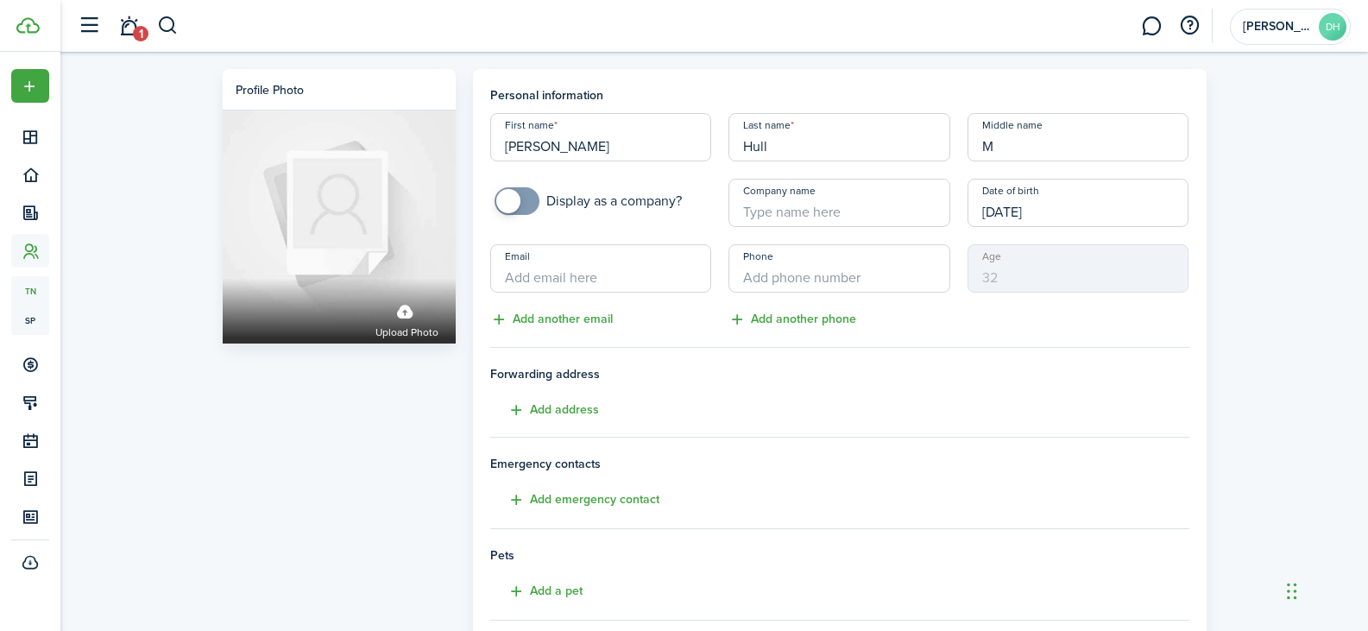
click at [552, 281] on input "Email" at bounding box center [601, 268] width 222 height 48
type input "[EMAIL_ADDRESS][DOMAIN_NAME]"
click at [798, 279] on input "+1" at bounding box center [839, 268] width 222 height 48
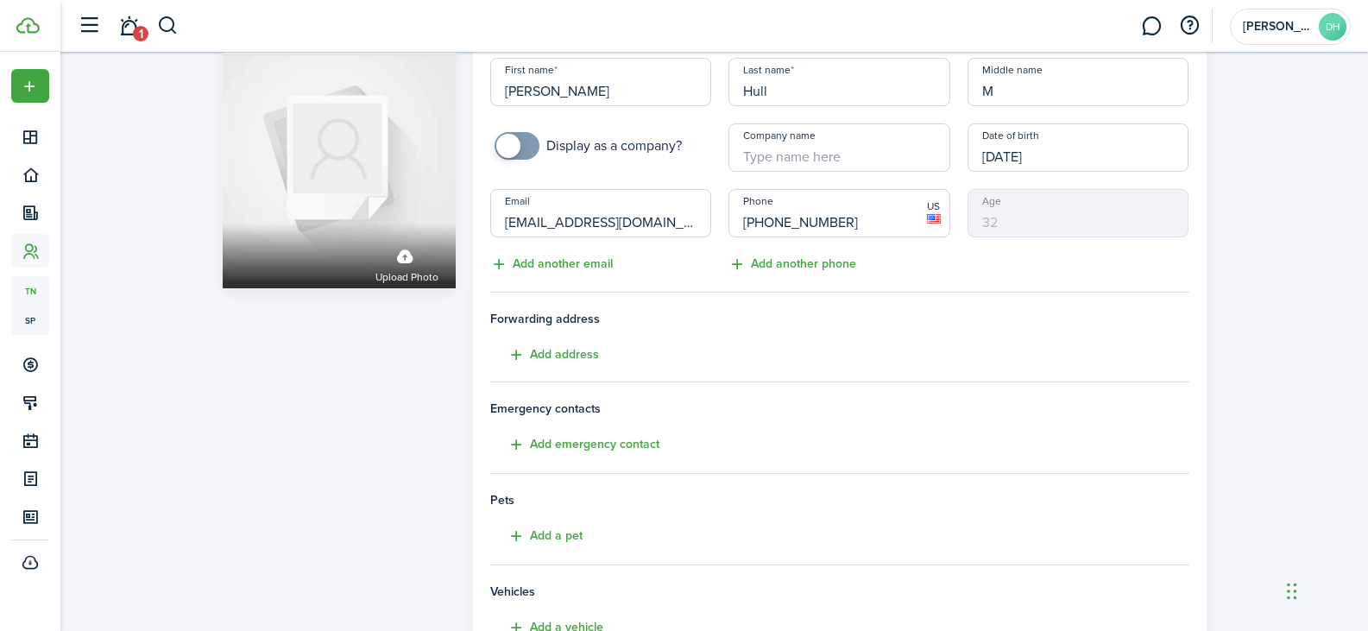
scroll to position [86, 0]
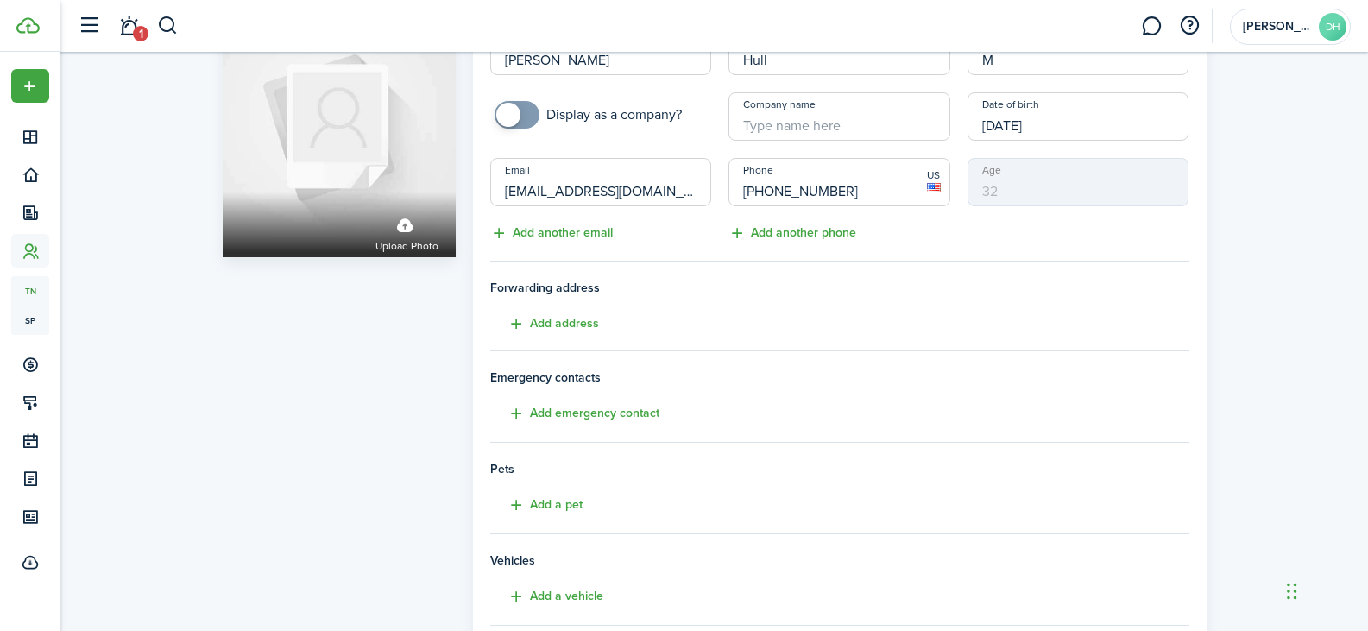
type input "[PHONE_NUMBER]"
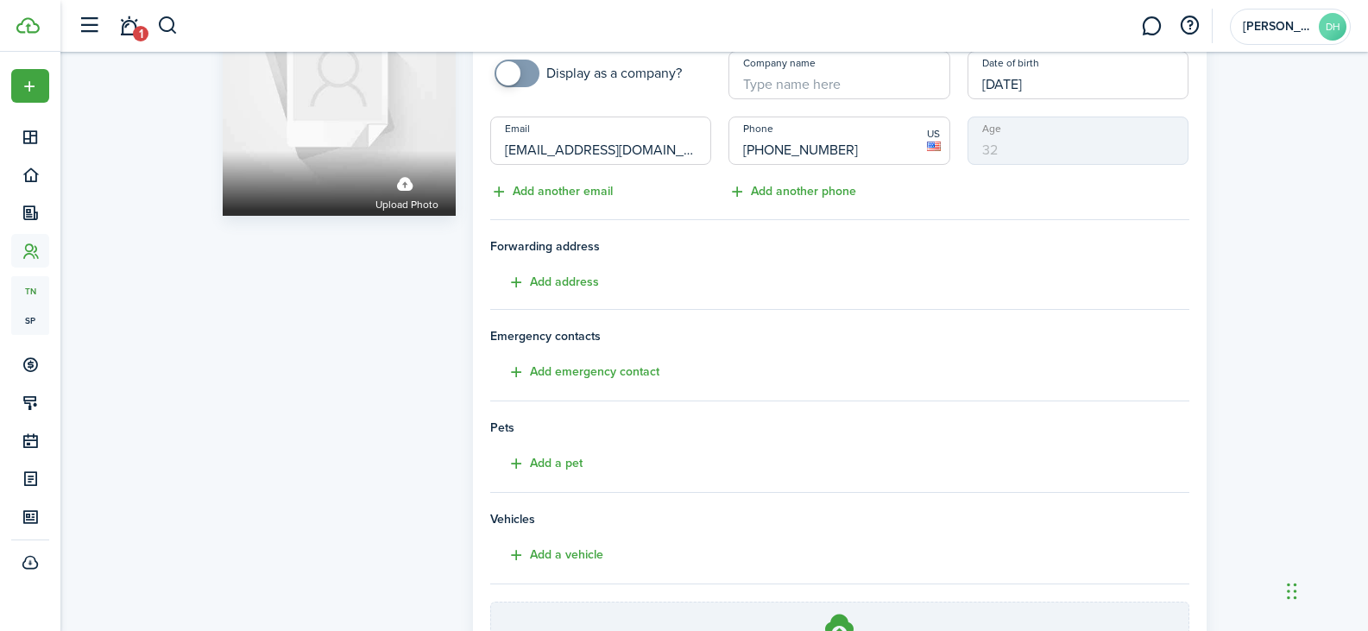
scroll to position [314, 0]
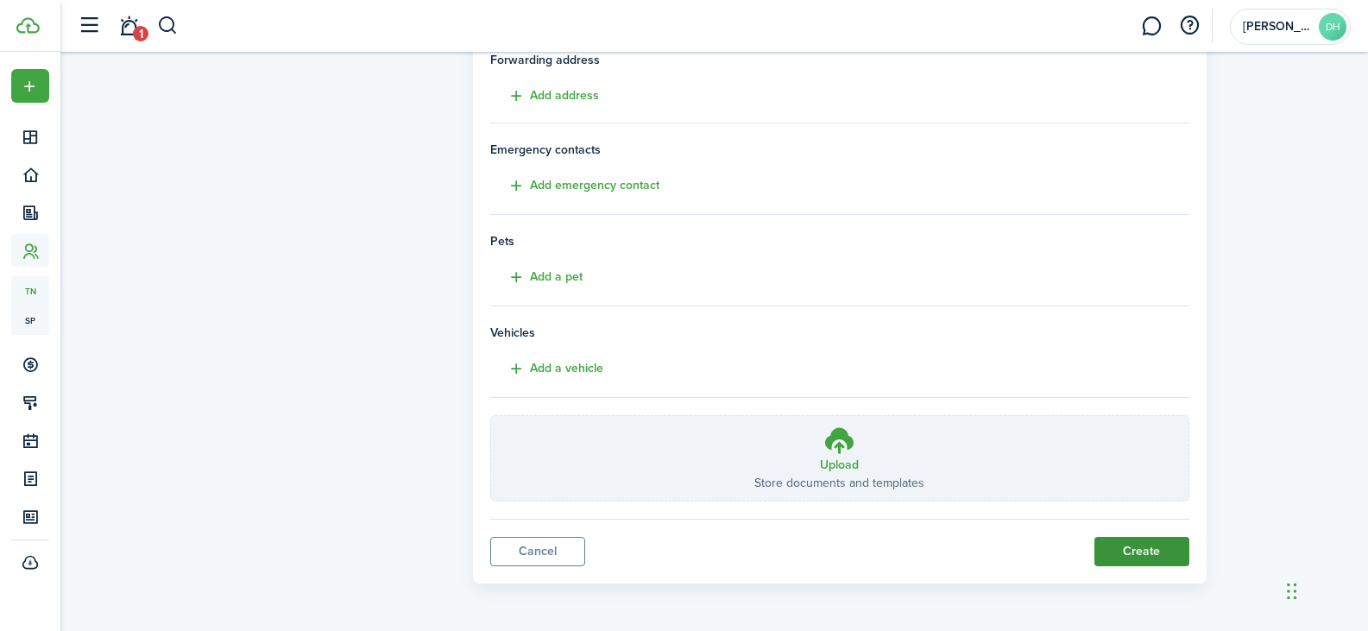
click at [1145, 556] on button "Create" at bounding box center [1141, 551] width 95 height 29
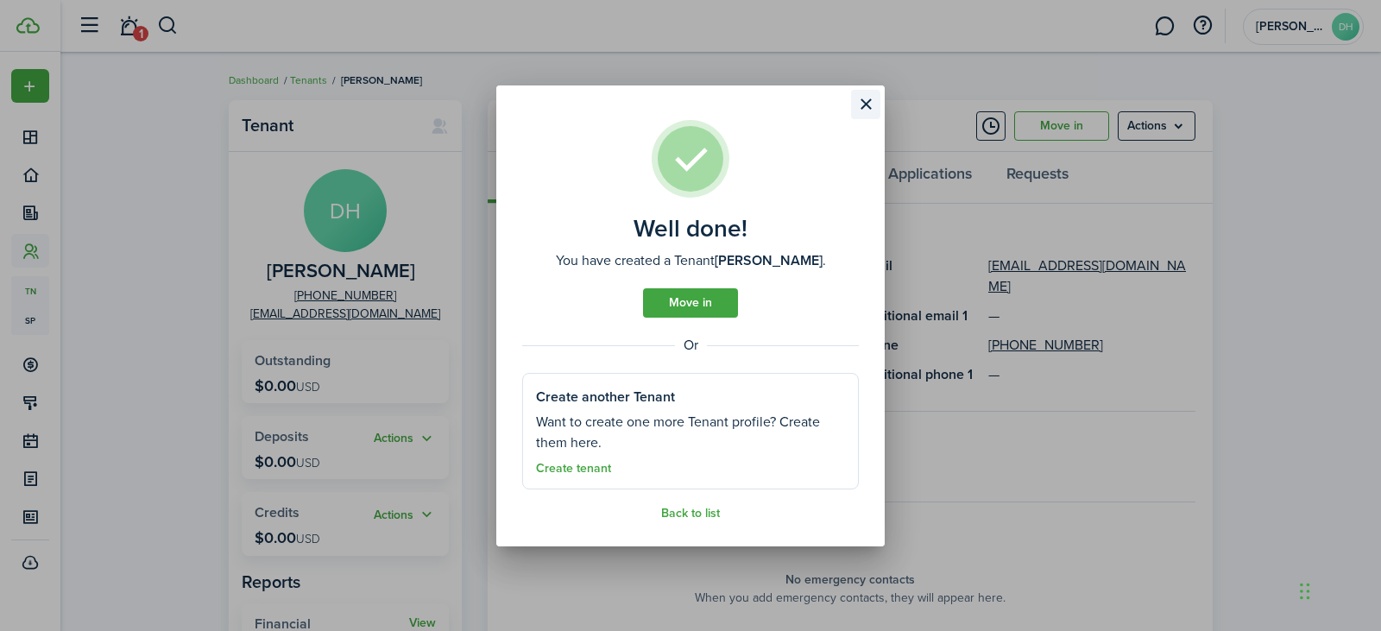
click at [860, 113] on button "Close modal" at bounding box center [865, 104] width 29 height 29
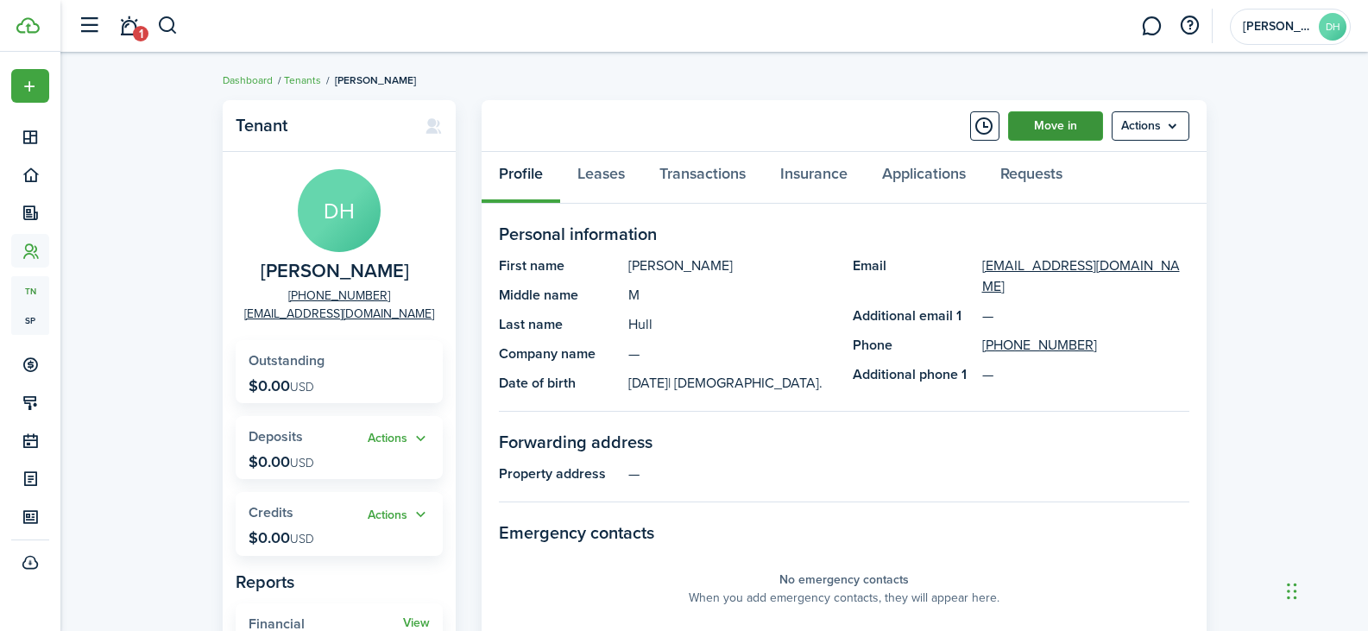
click at [1045, 124] on link "Move in" at bounding box center [1055, 125] width 95 height 29
